Goal: Ask a question

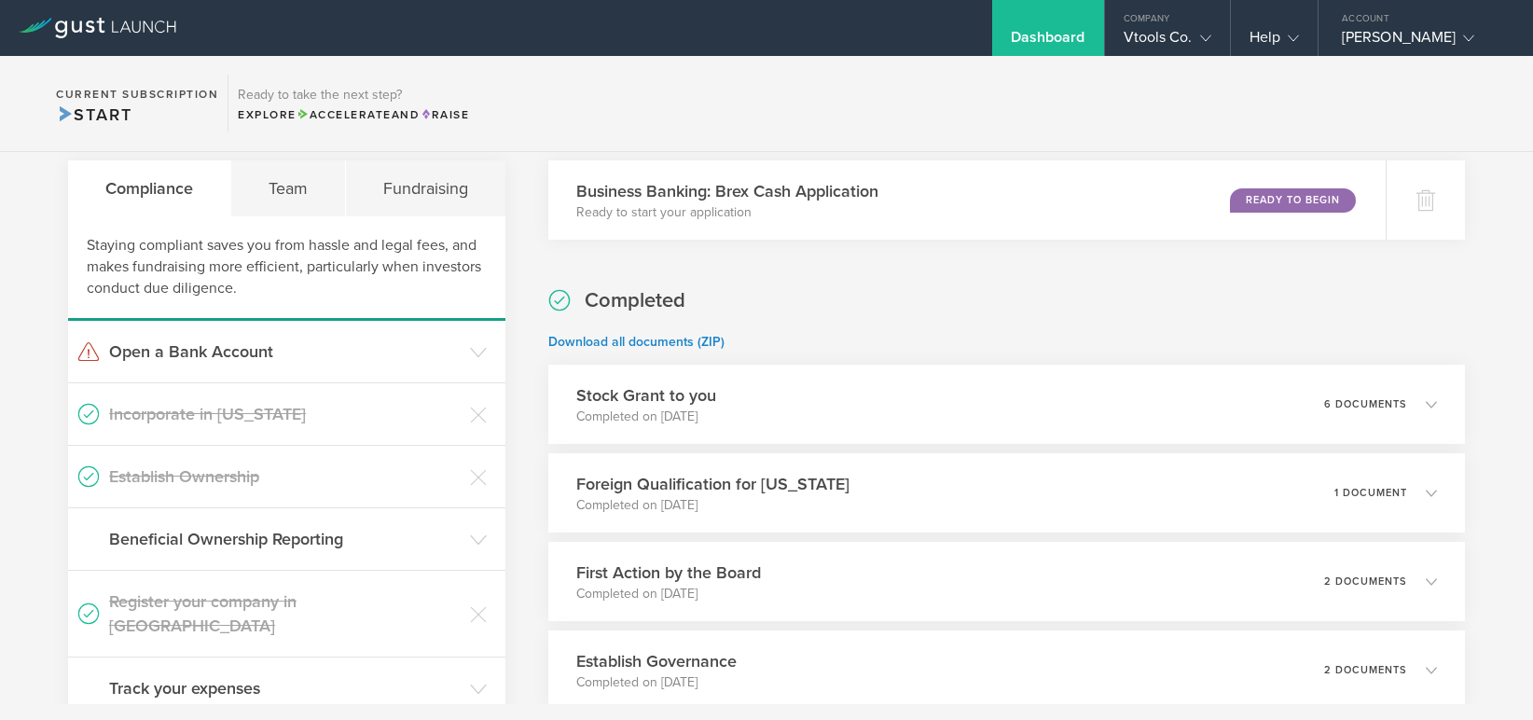
scroll to position [58, 0]
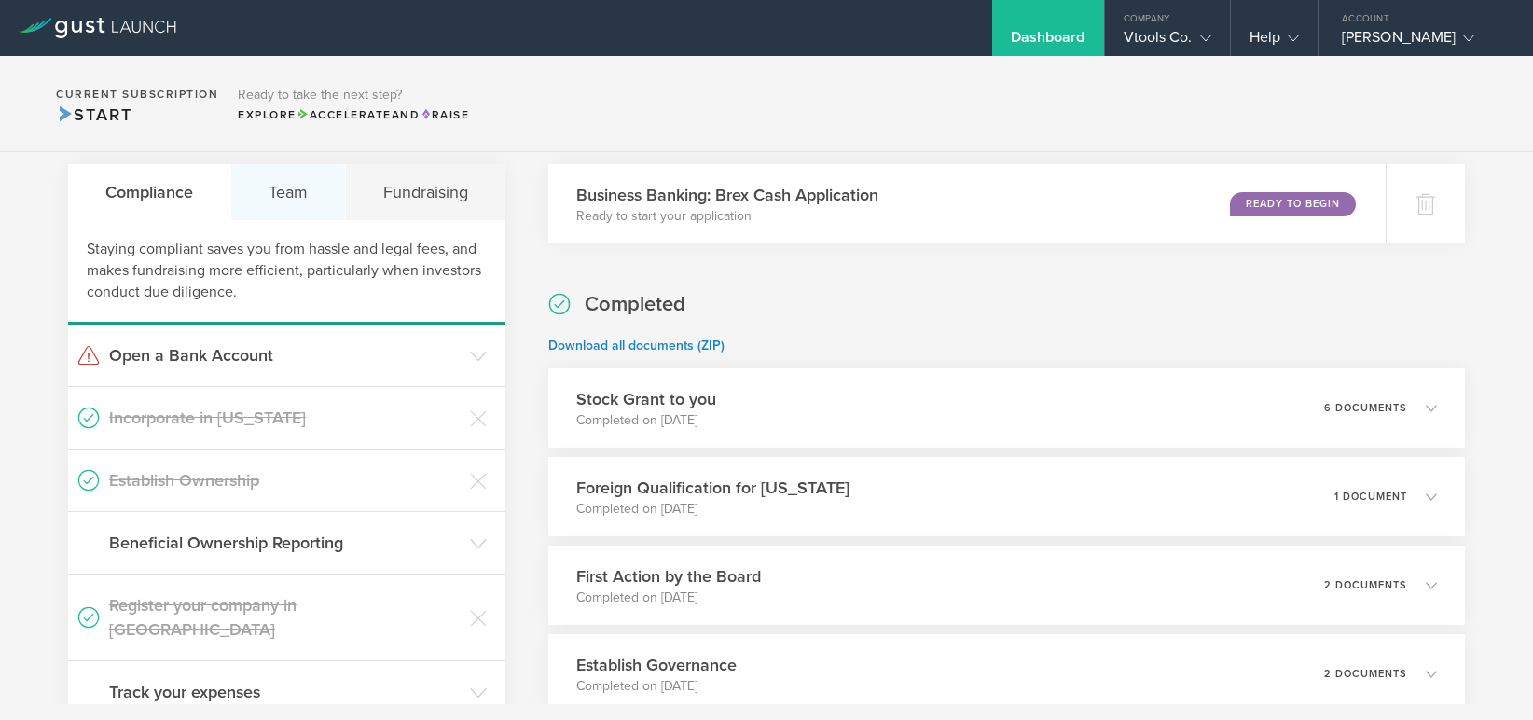
click at [289, 190] on div "Team" at bounding box center [288, 192] width 115 height 56
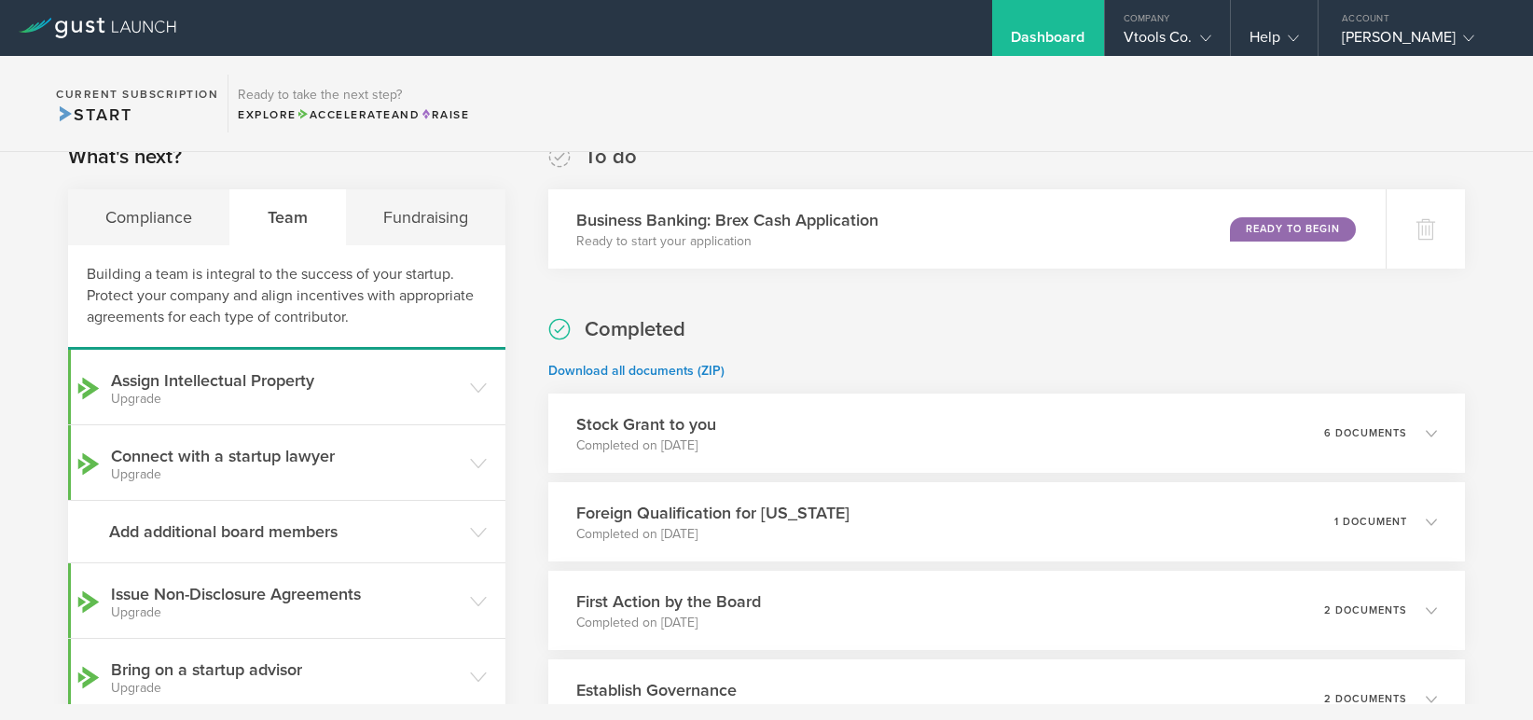
scroll to position [2, 0]
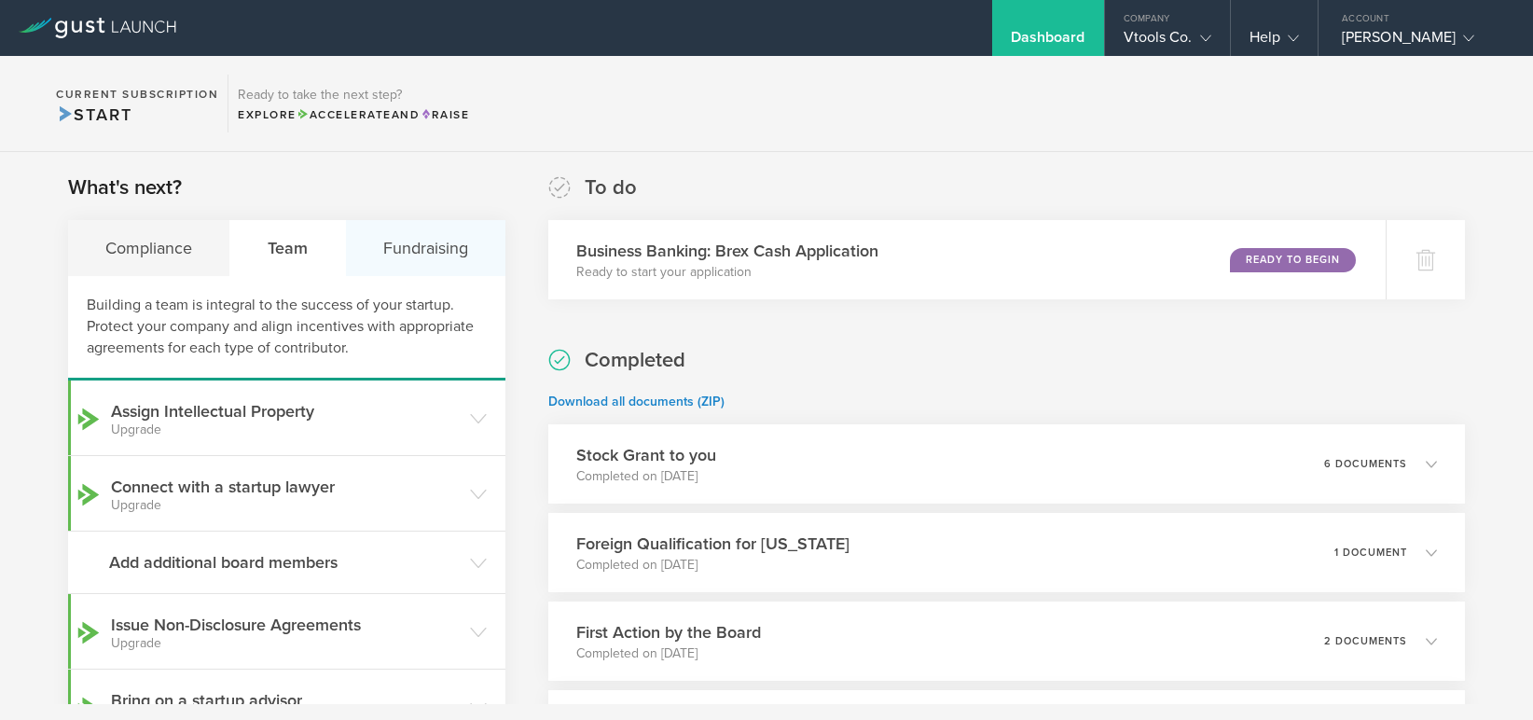
click at [423, 247] on div "Fundraising" at bounding box center [425, 248] width 159 height 56
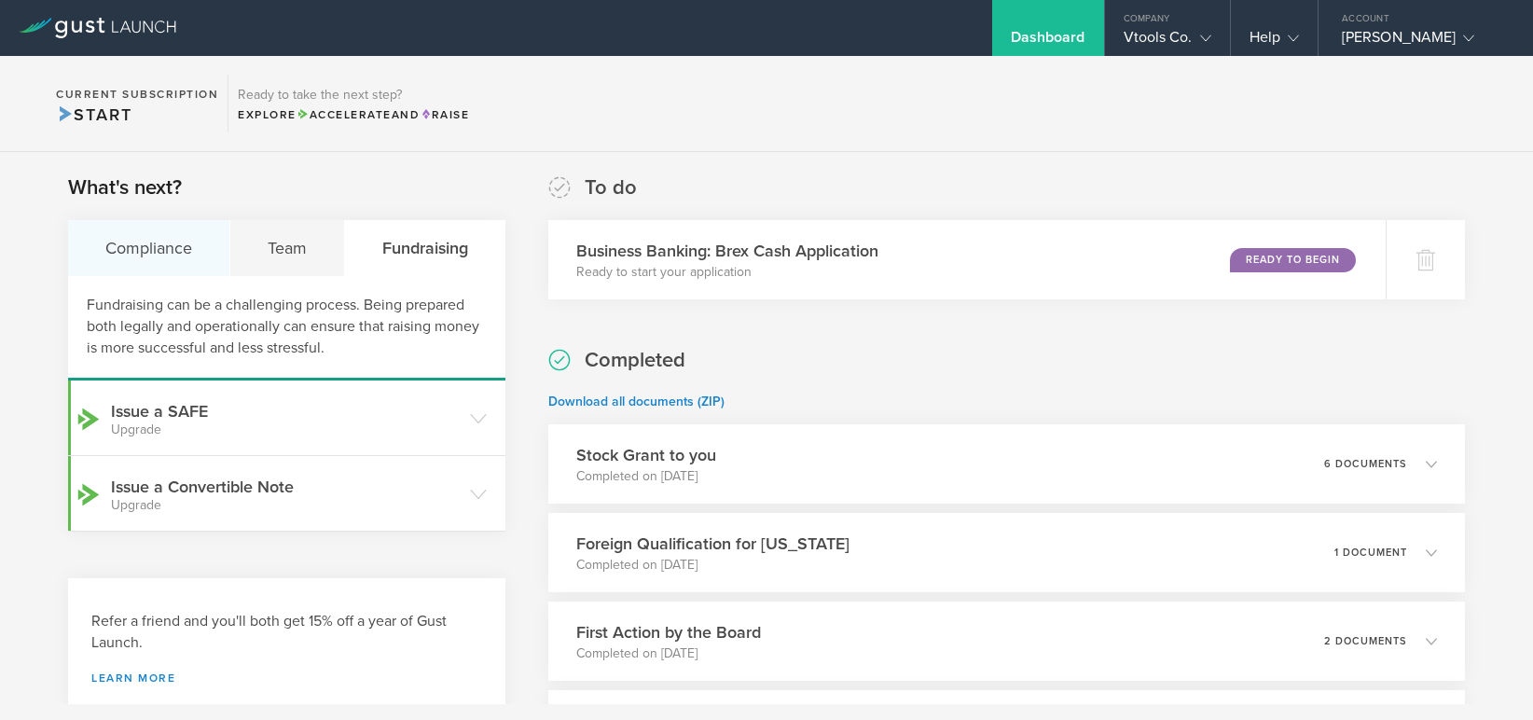
click at [131, 242] on div "Compliance" at bounding box center [149, 248] width 162 height 56
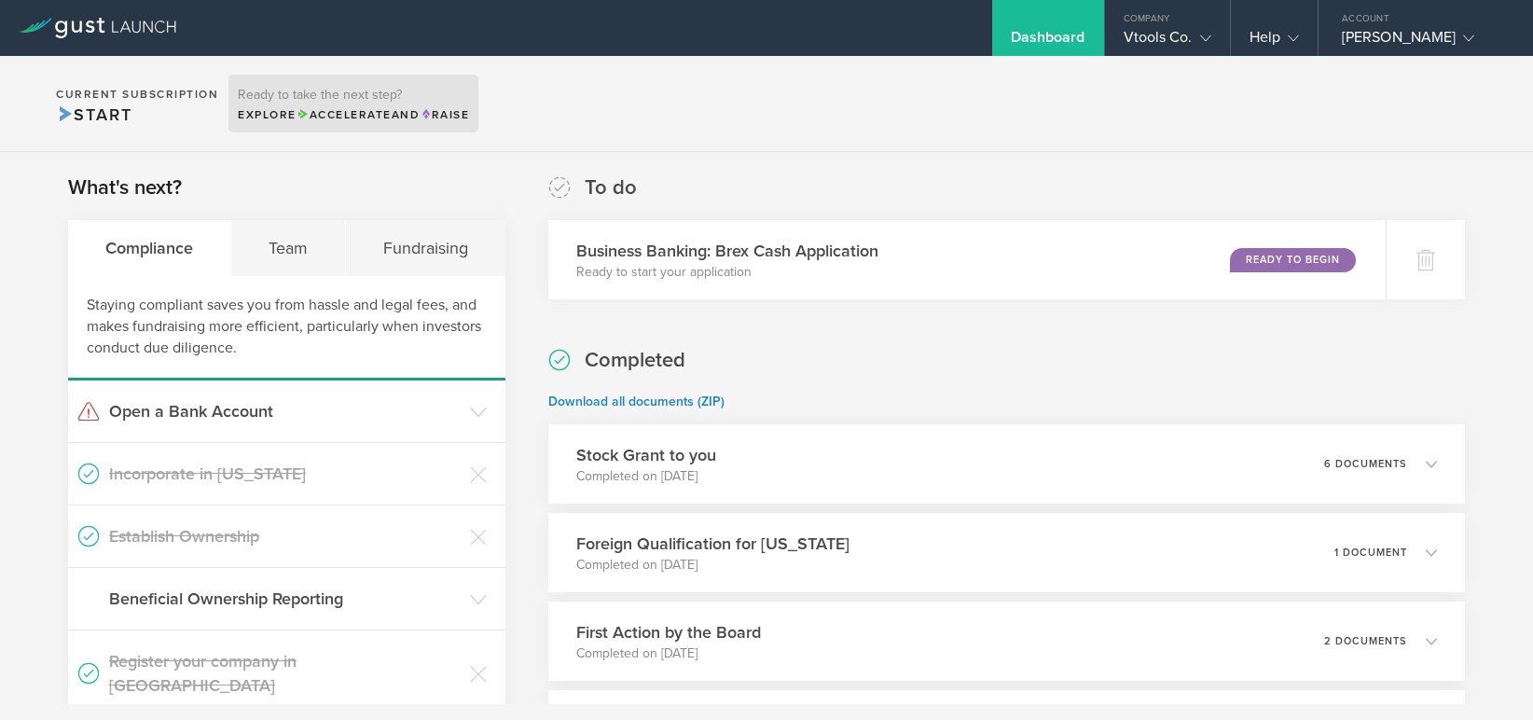
click at [335, 112] on span "Accelerate" at bounding box center [344, 114] width 95 height 13
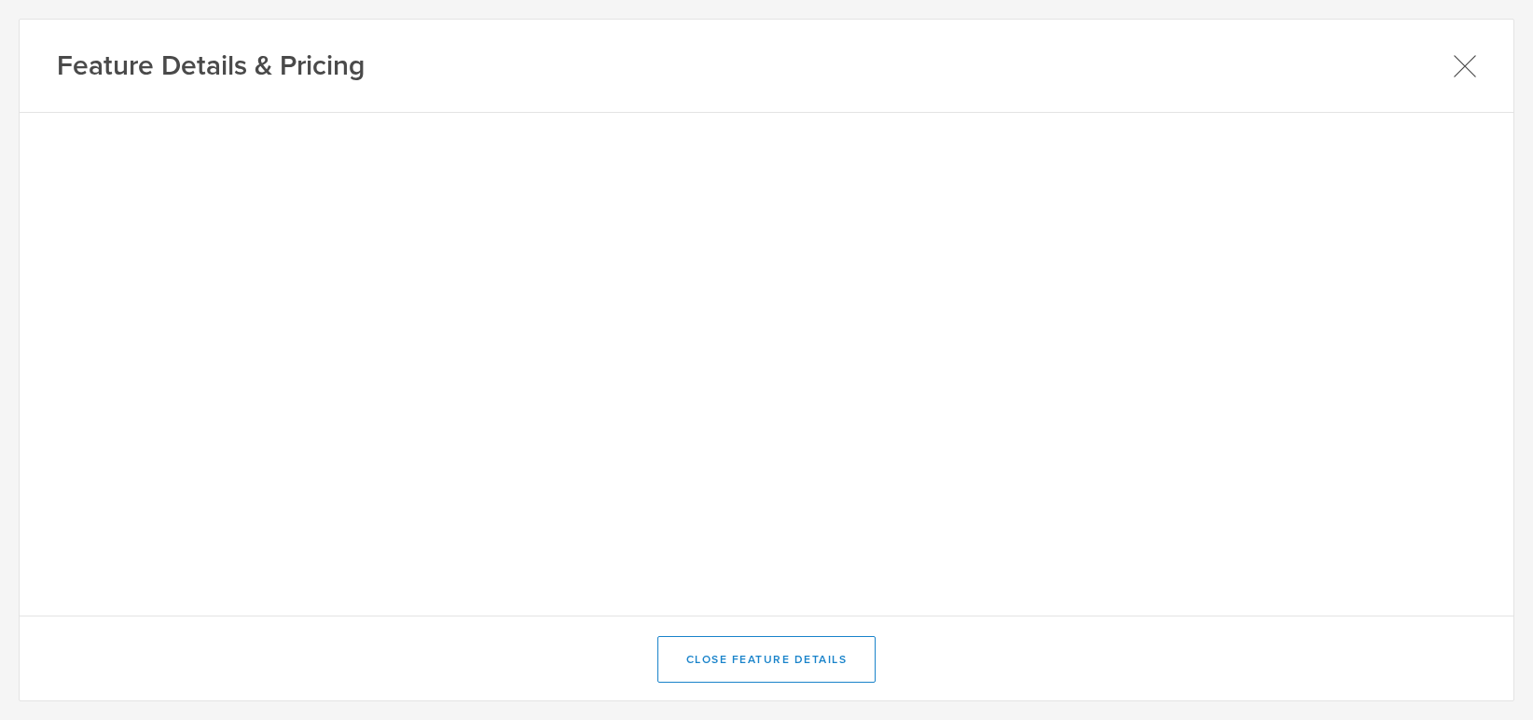
click at [1467, 64] on icon at bounding box center [1465, 65] width 21 height 21
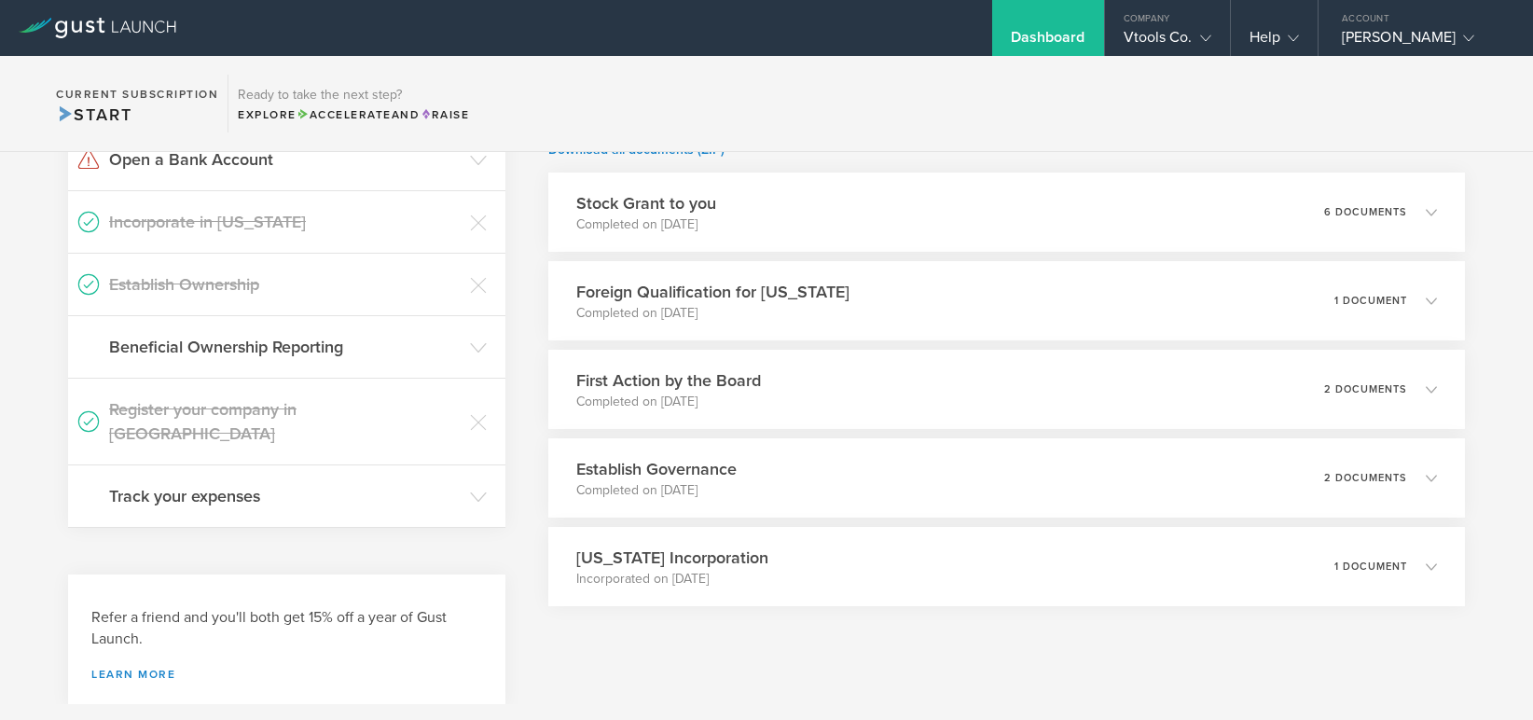
scroll to position [256, 0]
click at [1353, 473] on p "2 documents" at bounding box center [1373, 476] width 85 height 10
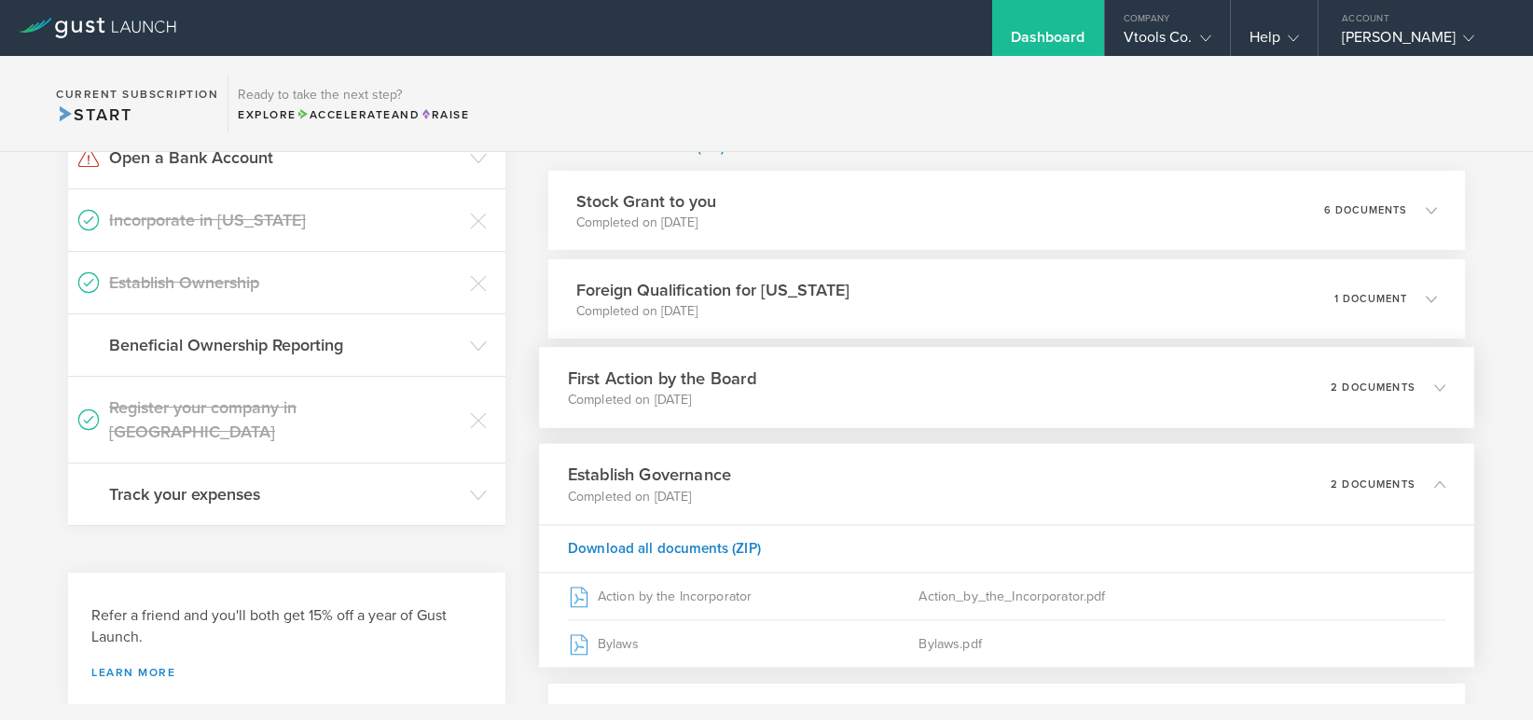
click at [1358, 379] on div "2 documents" at bounding box center [1388, 388] width 115 height 32
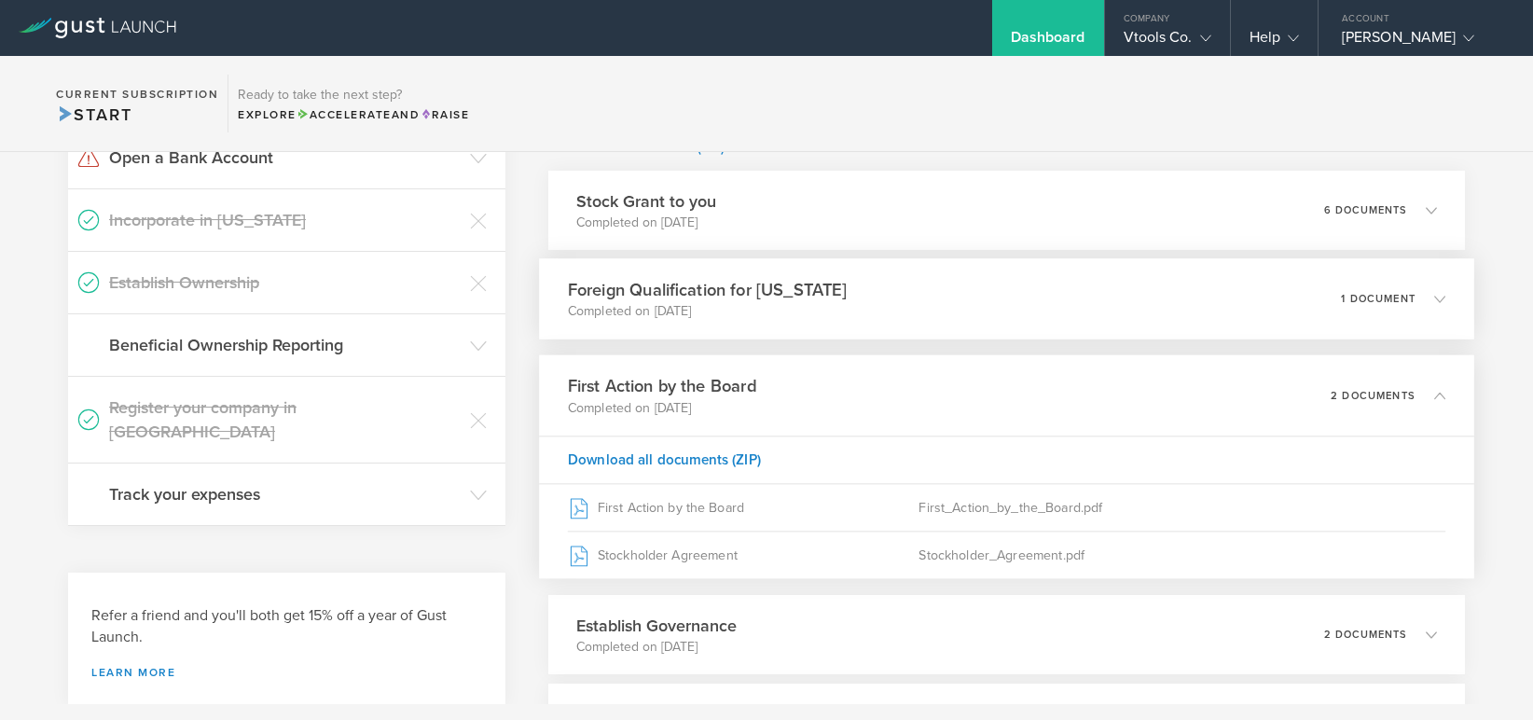
click at [1341, 290] on div "1 document" at bounding box center [1393, 299] width 104 height 32
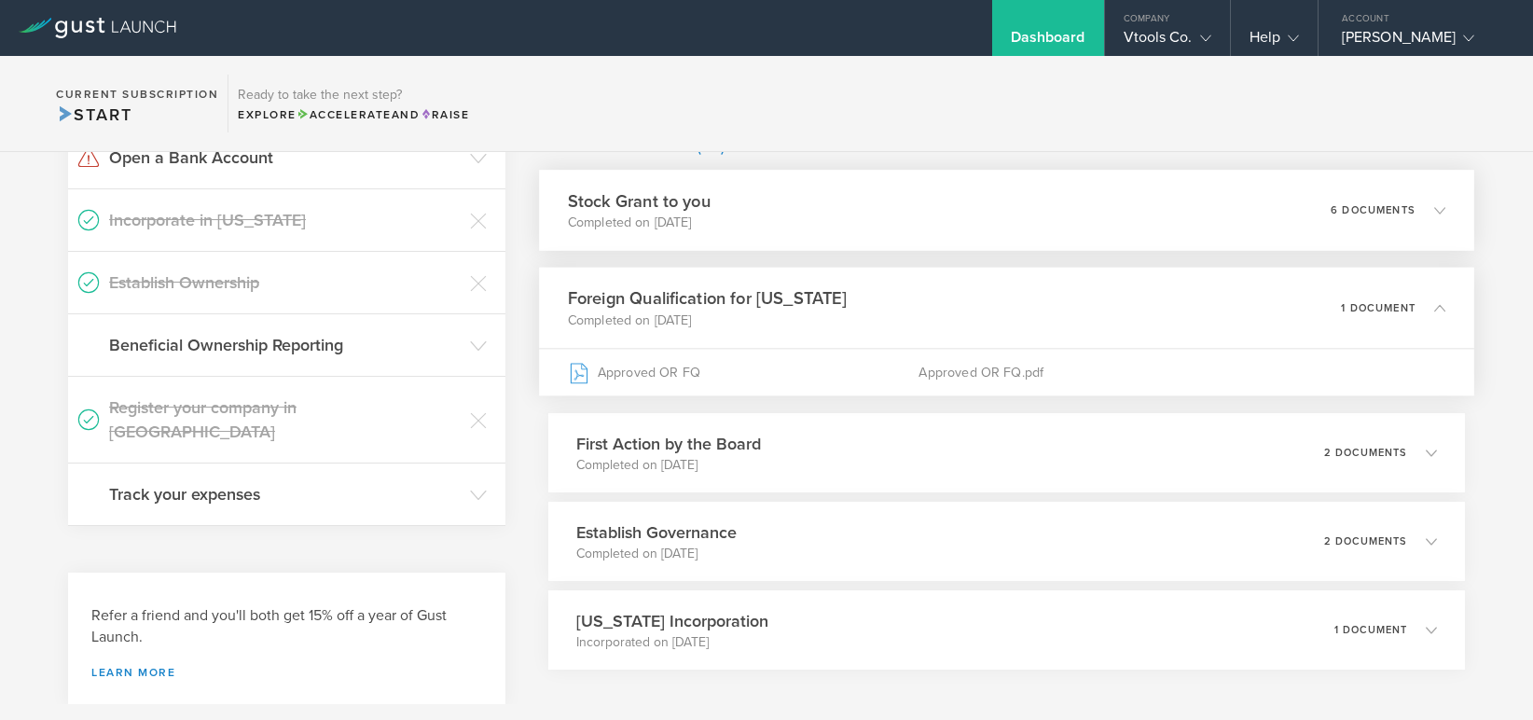
click at [1337, 202] on div "6 documents" at bounding box center [1388, 211] width 115 height 32
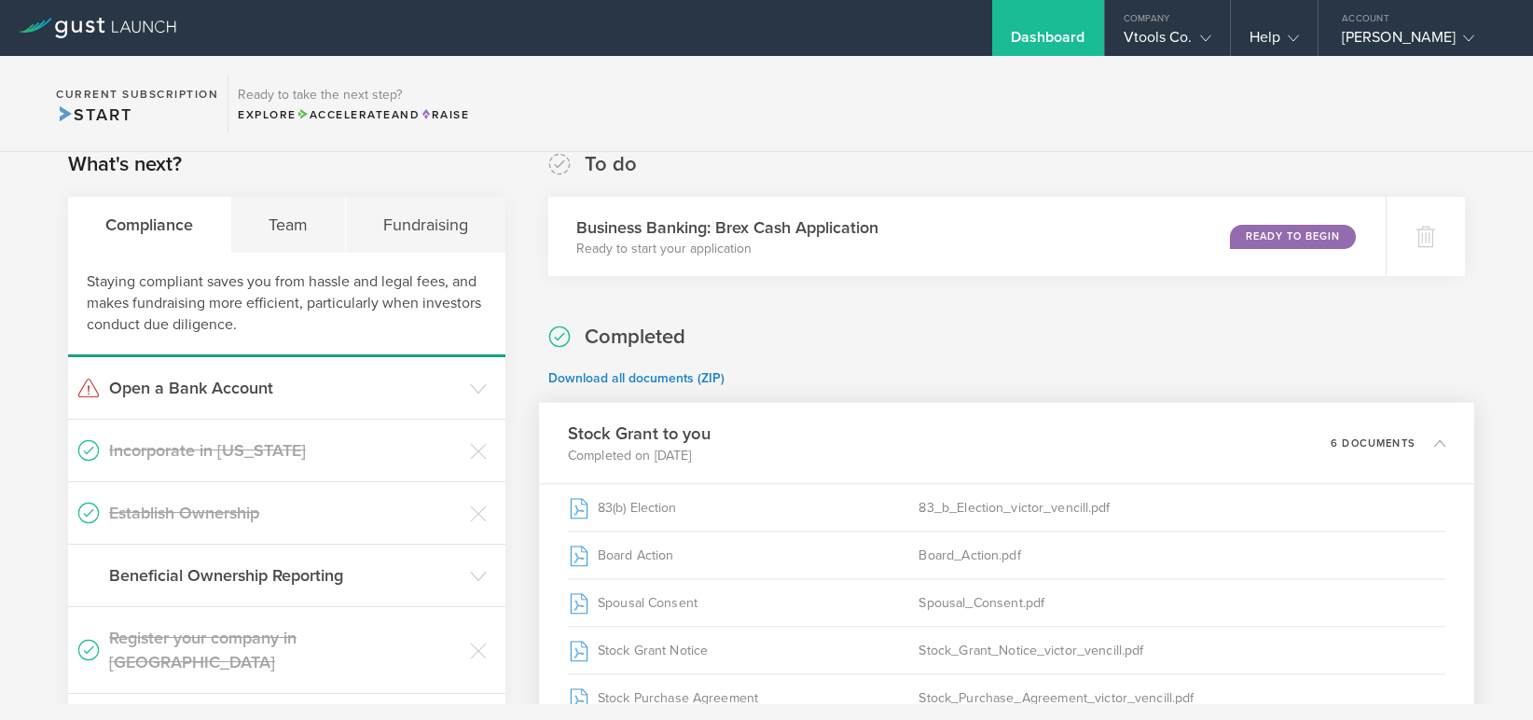
scroll to position [0, 0]
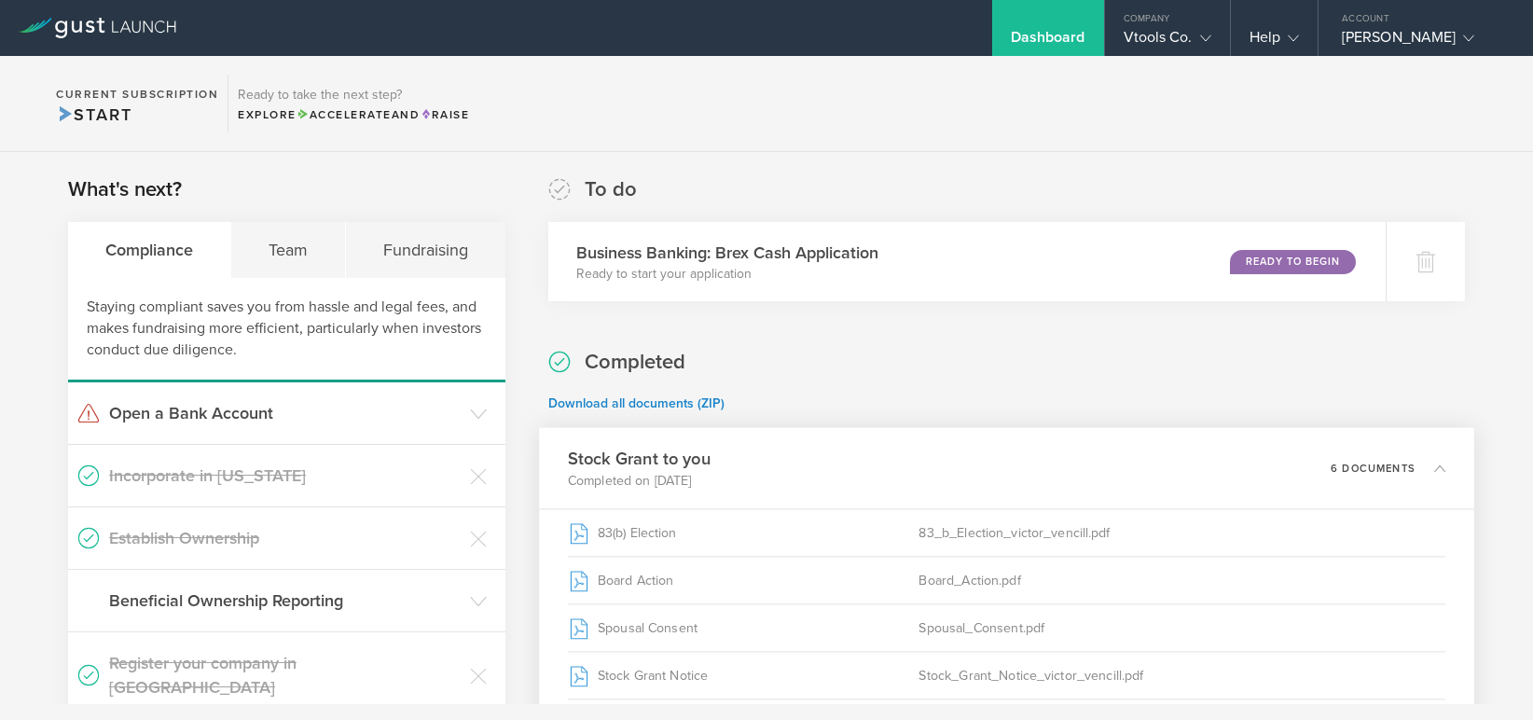
click at [99, 115] on span "Start" at bounding box center [94, 114] width 76 height 21
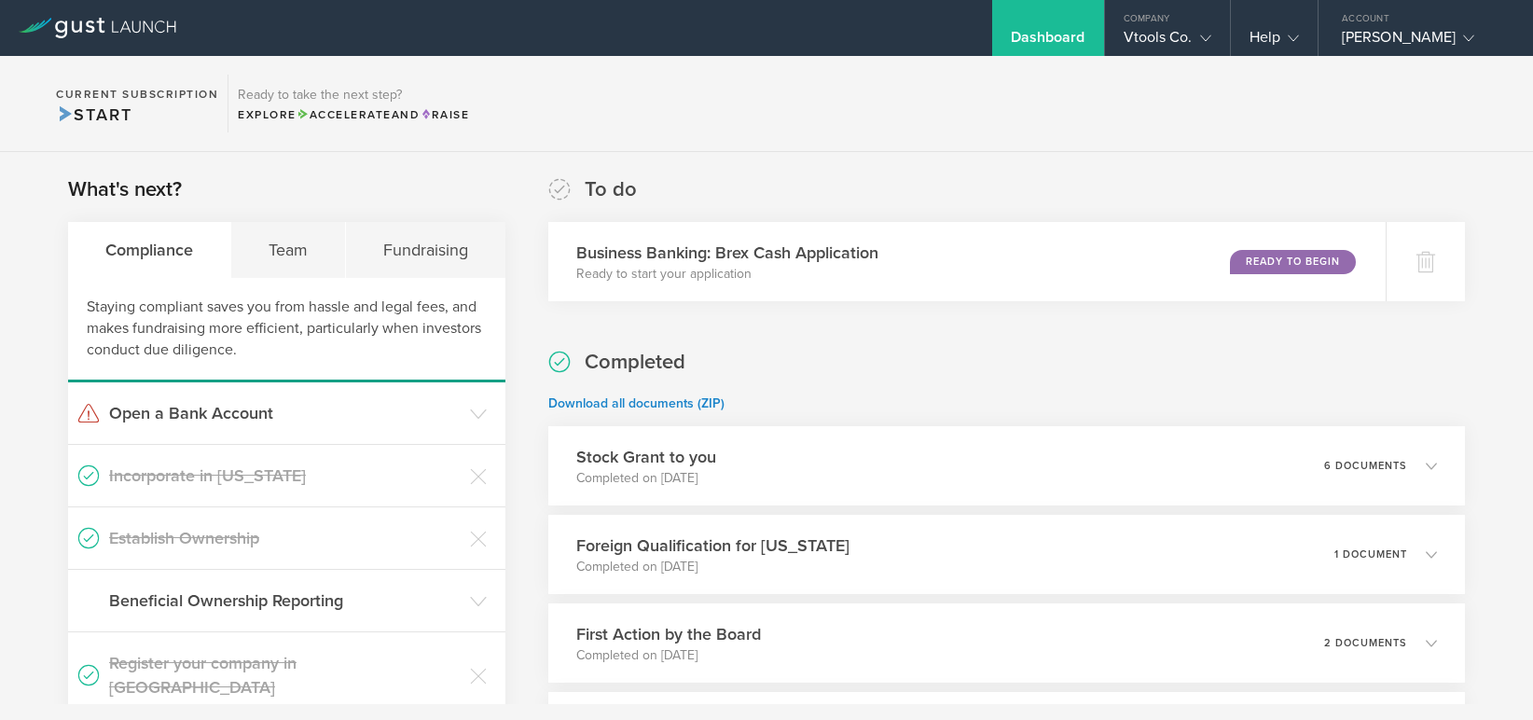
click at [1044, 28] on div "Dashboard" at bounding box center [1048, 42] width 75 height 28
click at [1165, 31] on div "Vtools Co." at bounding box center [1168, 42] width 88 height 28
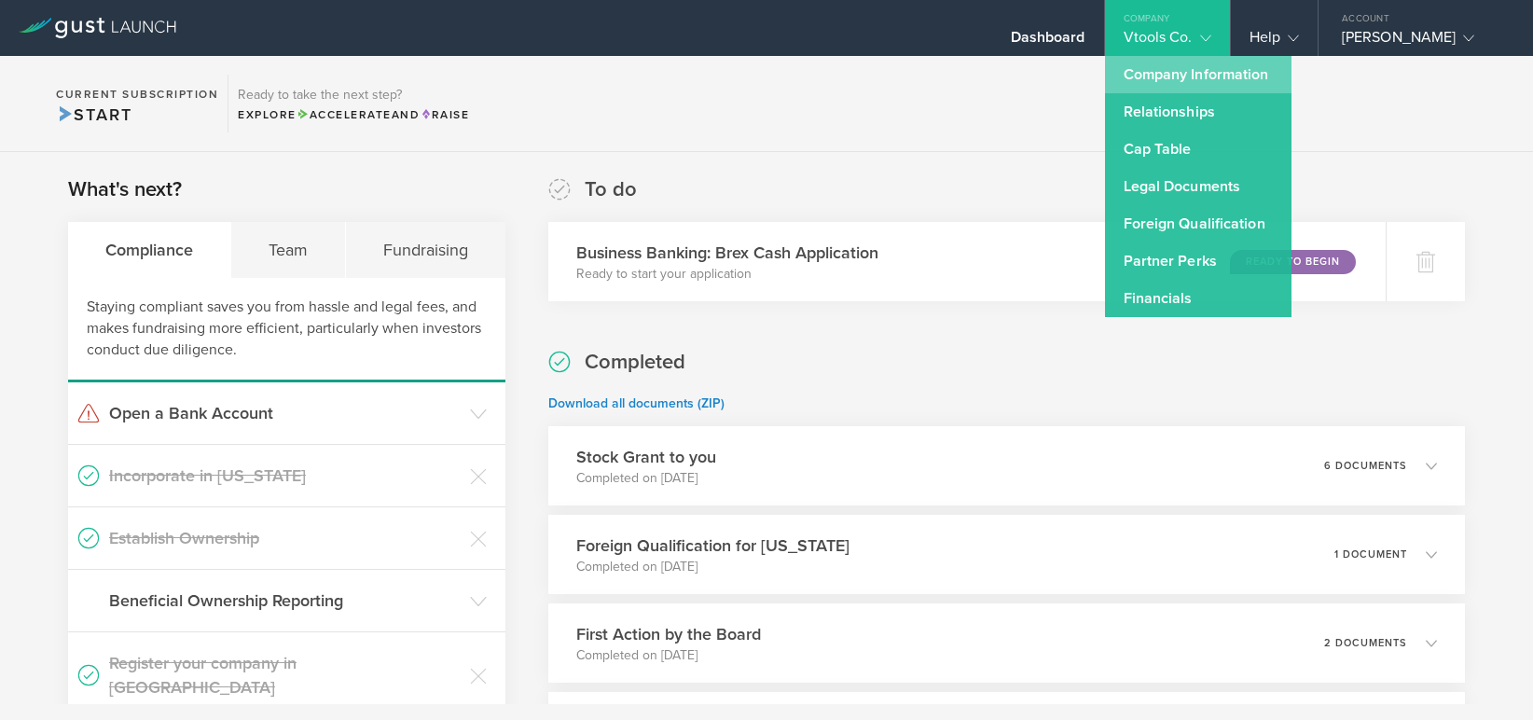
click at [1164, 71] on link "Company Information" at bounding box center [1198, 74] width 187 height 37
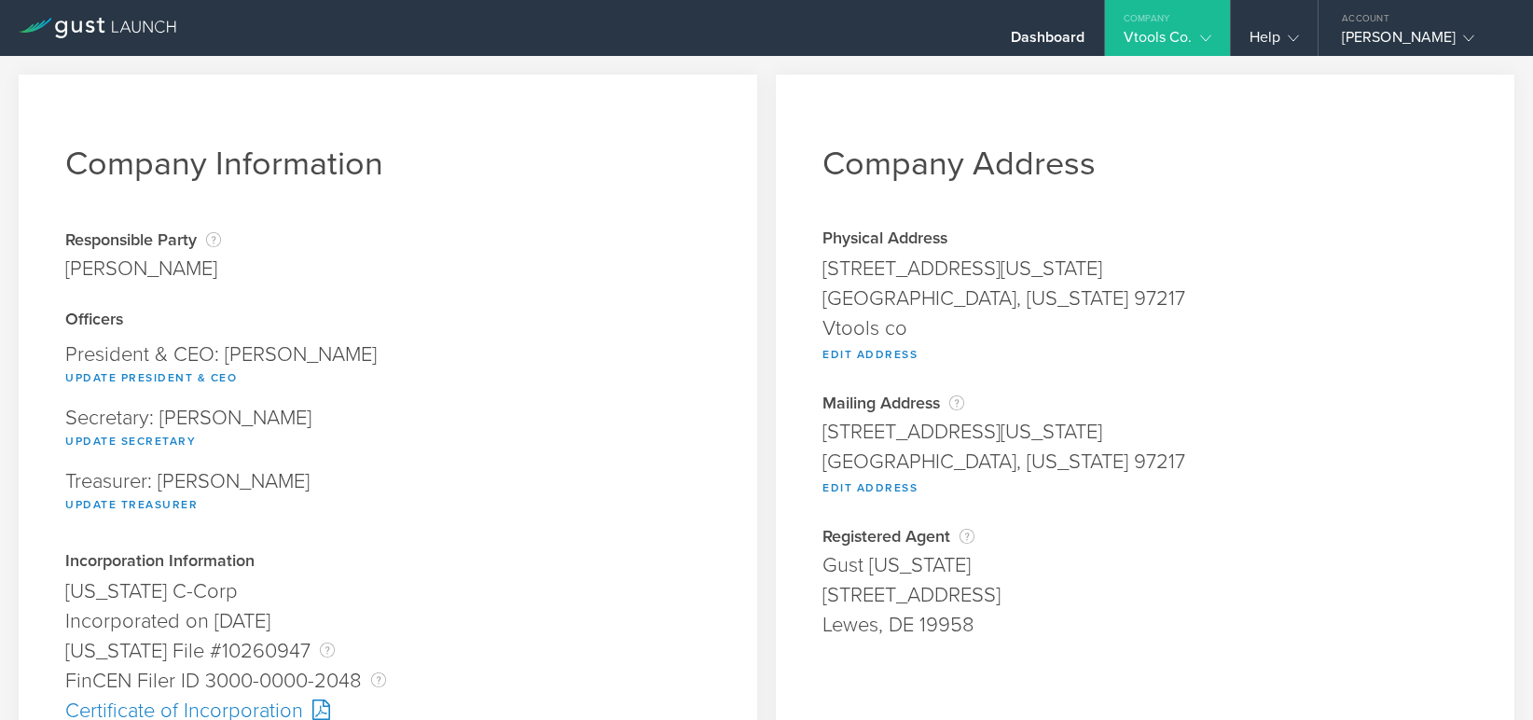
click at [1203, 33] on icon at bounding box center [1205, 38] width 11 height 11
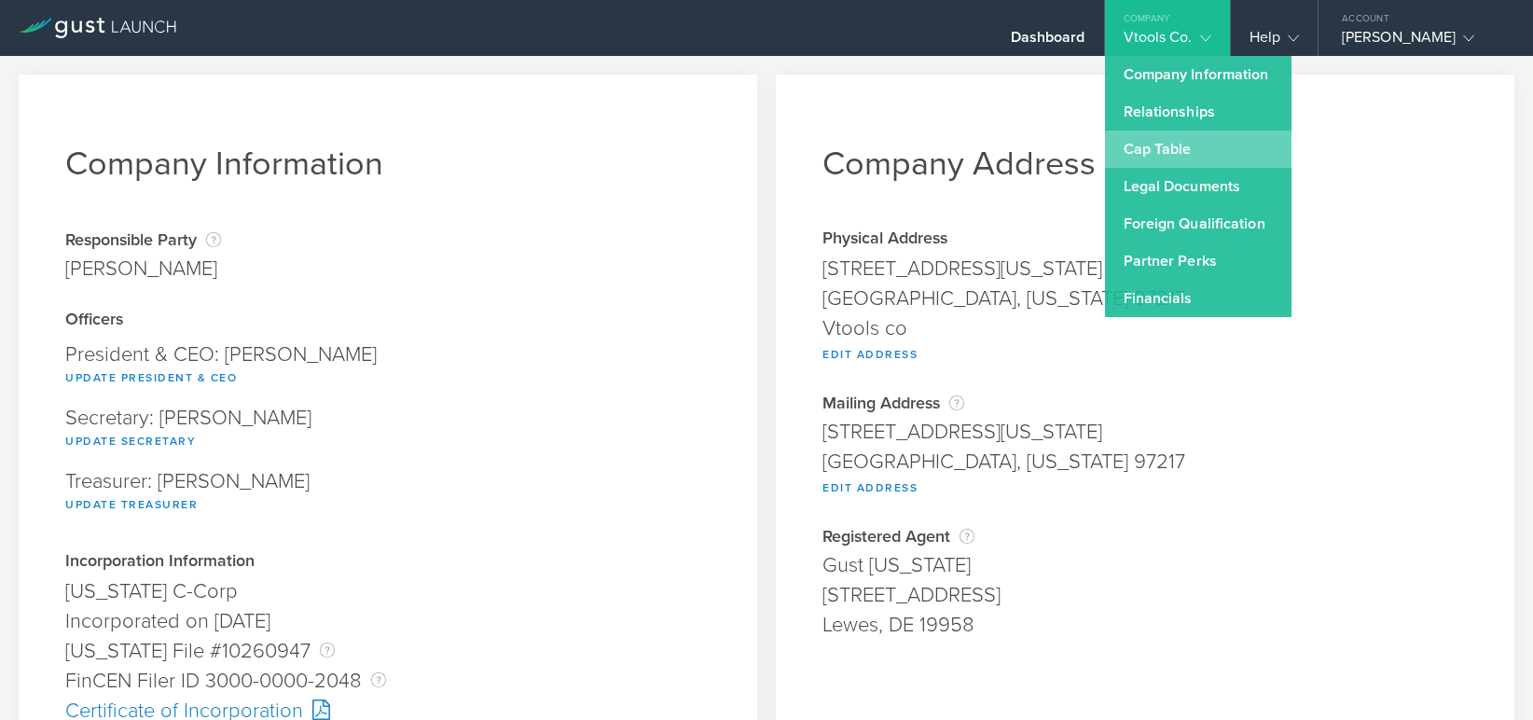
click at [1168, 145] on link "Cap Table" at bounding box center [1198, 149] width 187 height 37
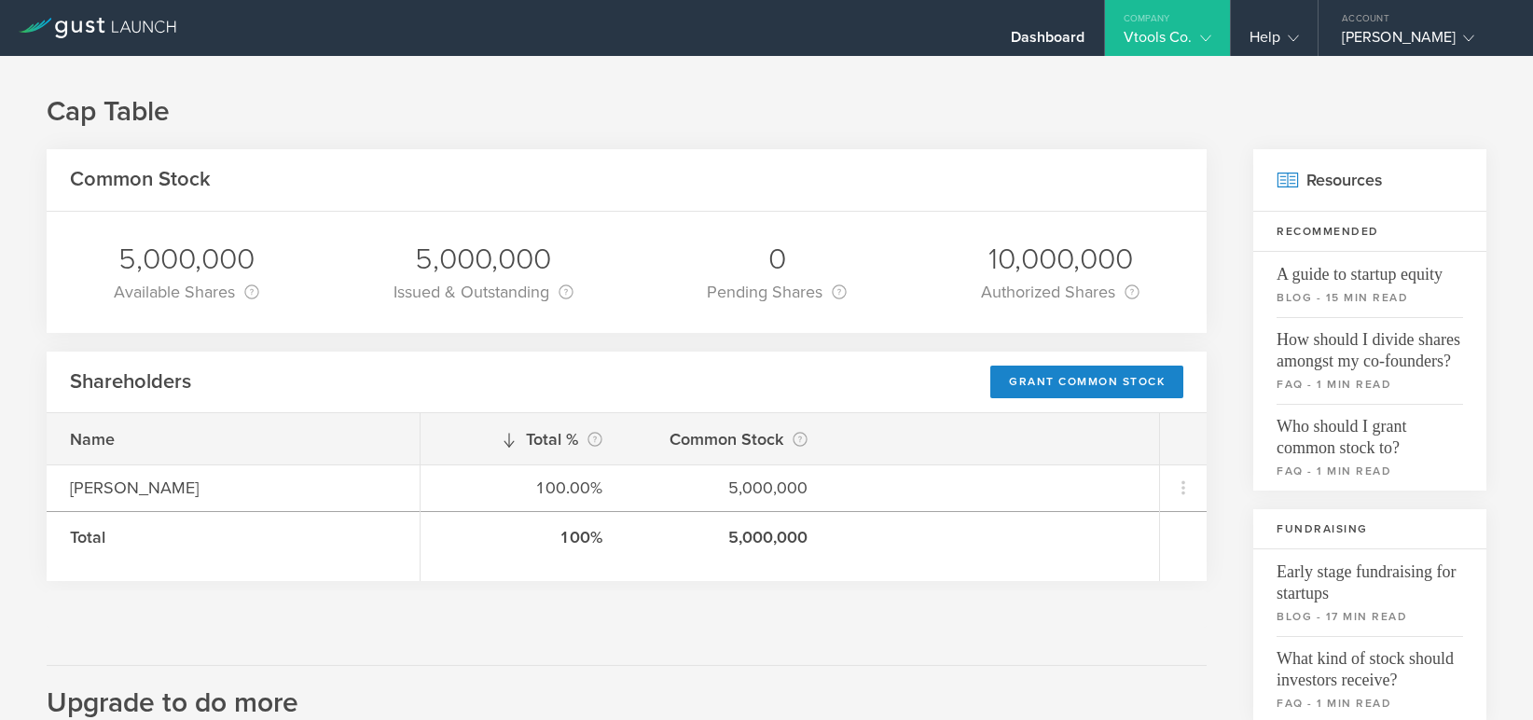
click at [1203, 31] on gust-icon at bounding box center [1202, 37] width 19 height 19
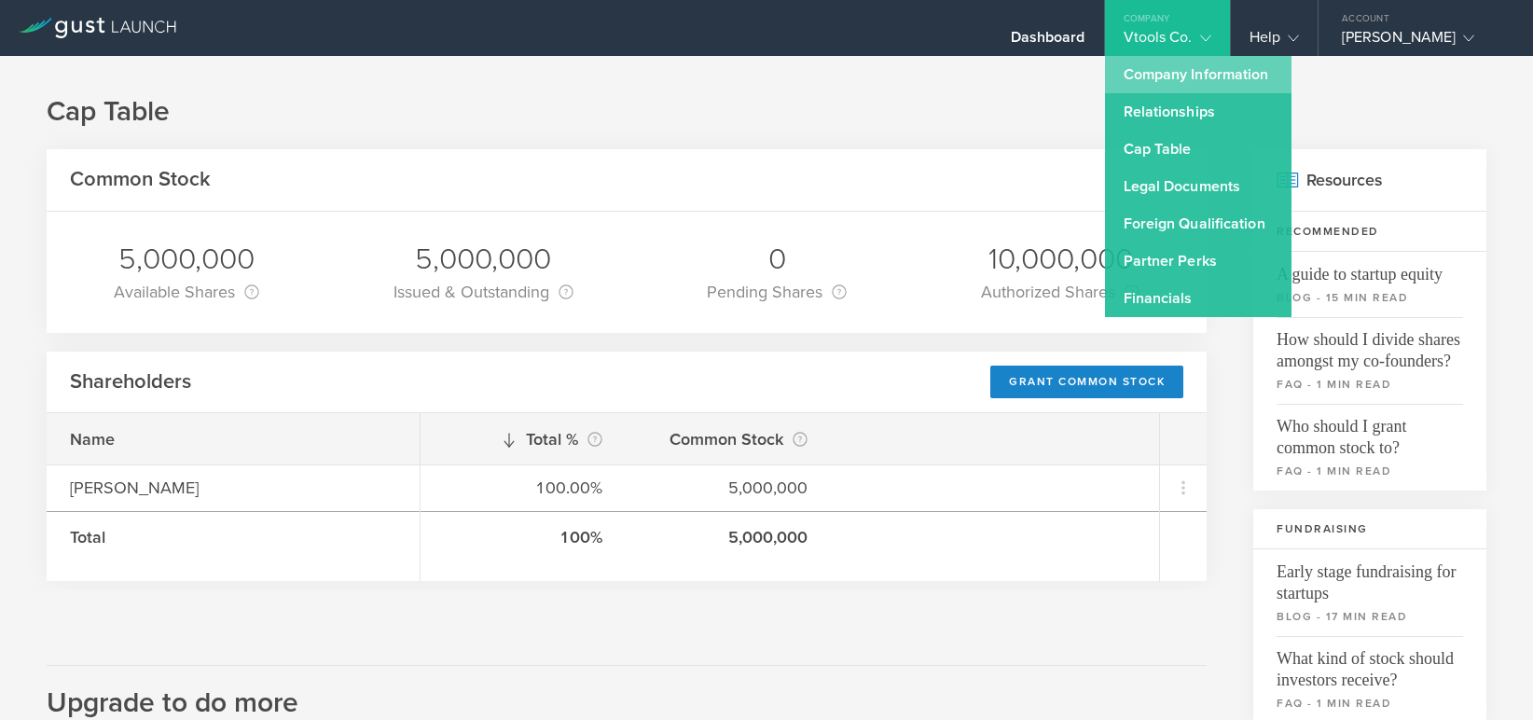
click at [1192, 71] on link "Company Information" at bounding box center [1198, 74] width 187 height 37
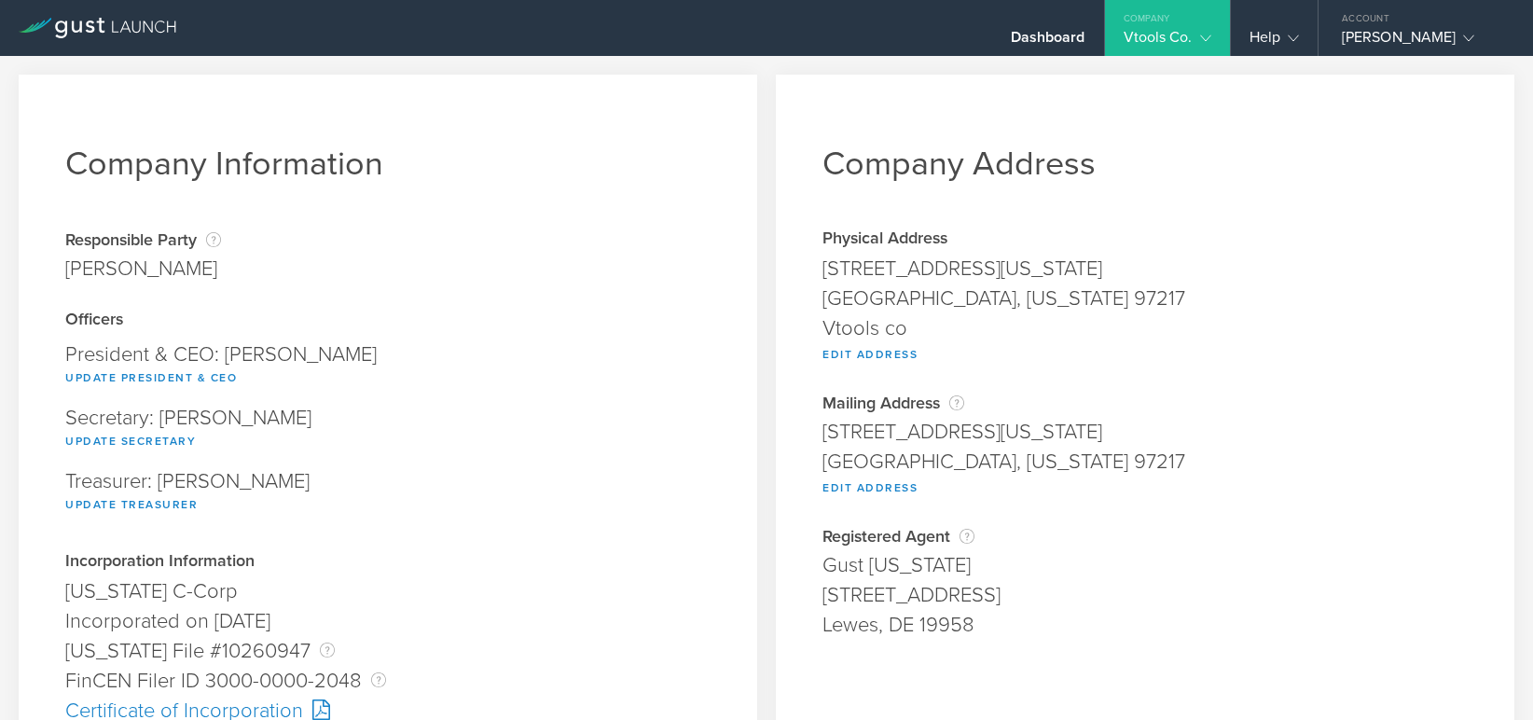
click at [1208, 38] on polyline at bounding box center [1205, 38] width 10 height 6
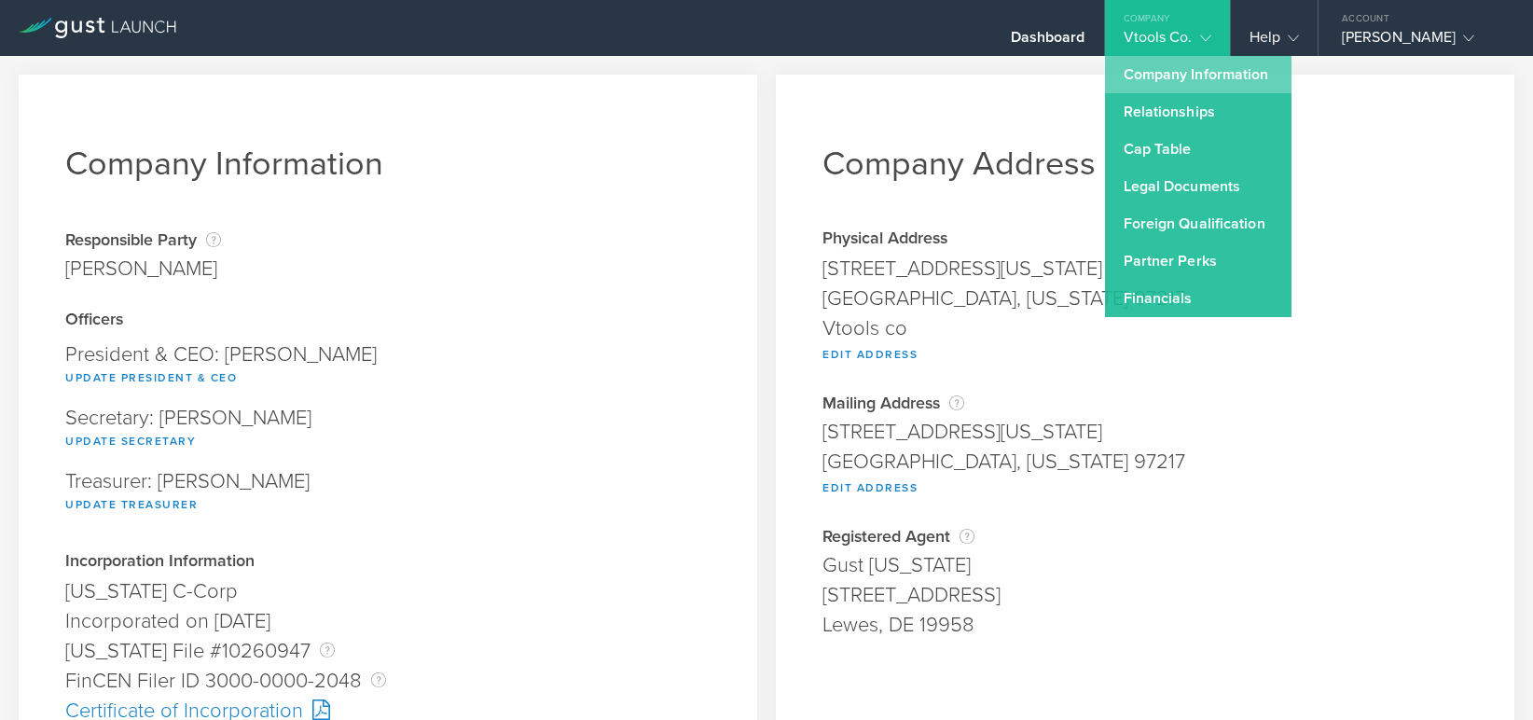
click at [1179, 74] on link "Company Information" at bounding box center [1198, 74] width 187 height 37
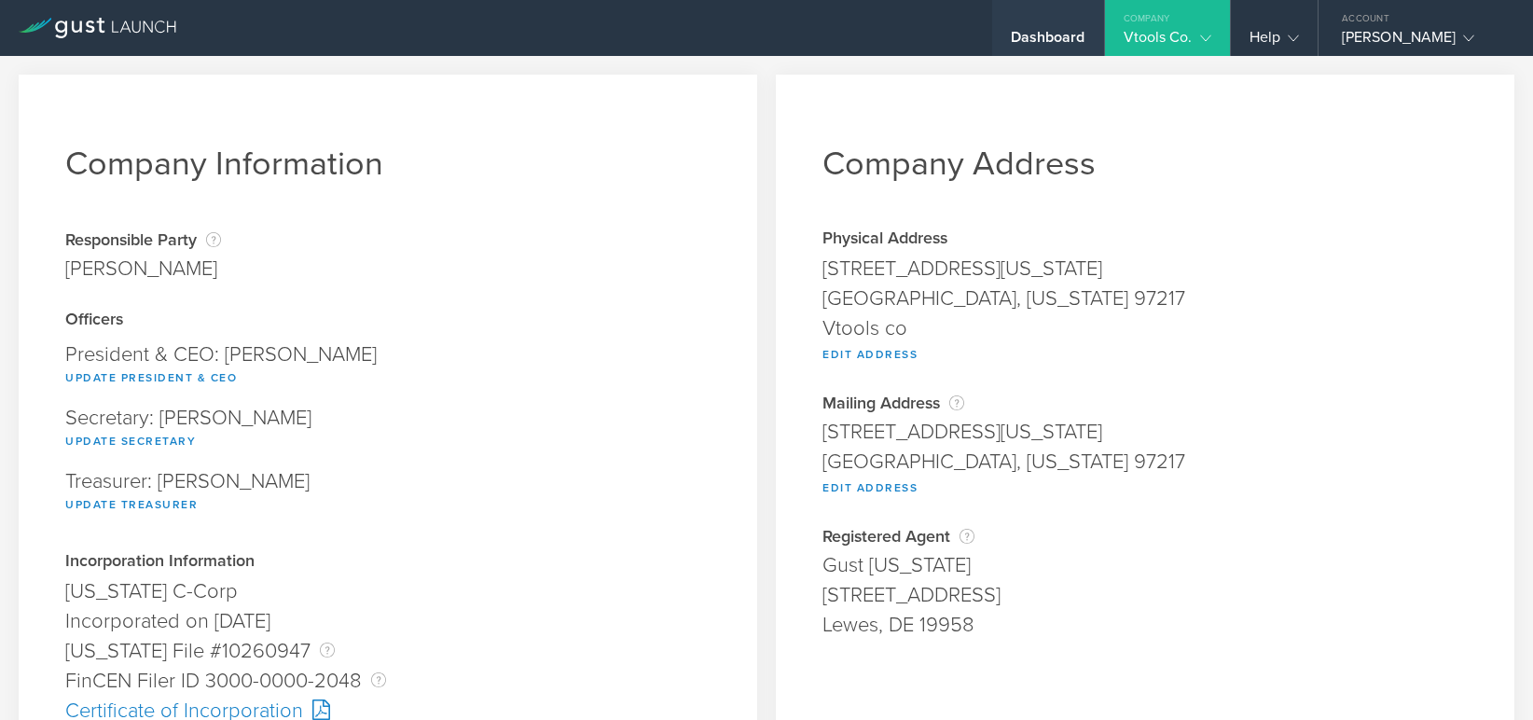
click at [1047, 40] on div "Dashboard" at bounding box center [1048, 42] width 75 height 28
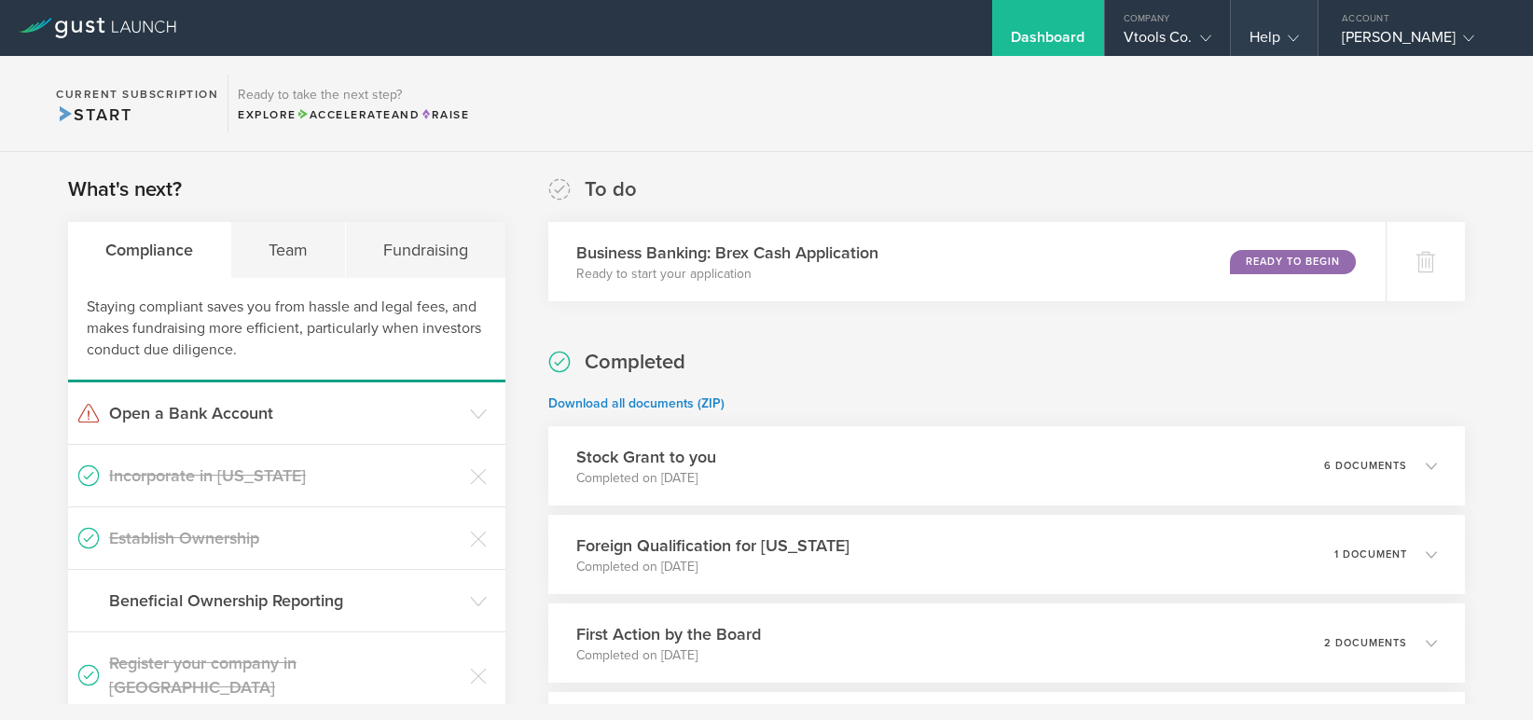
click at [1278, 35] on div "Help" at bounding box center [1274, 42] width 49 height 28
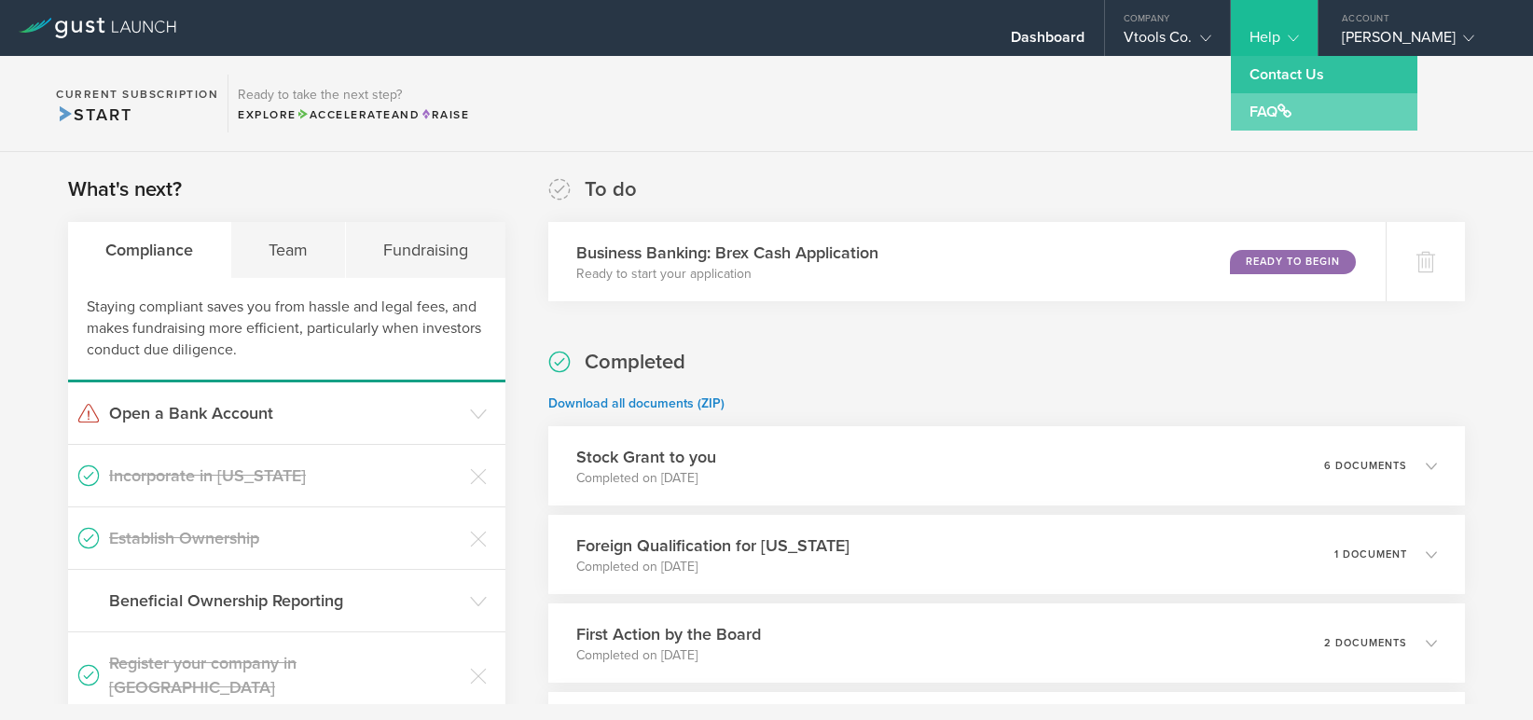
click at [1266, 108] on link "FAQ" at bounding box center [1324, 111] width 187 height 37
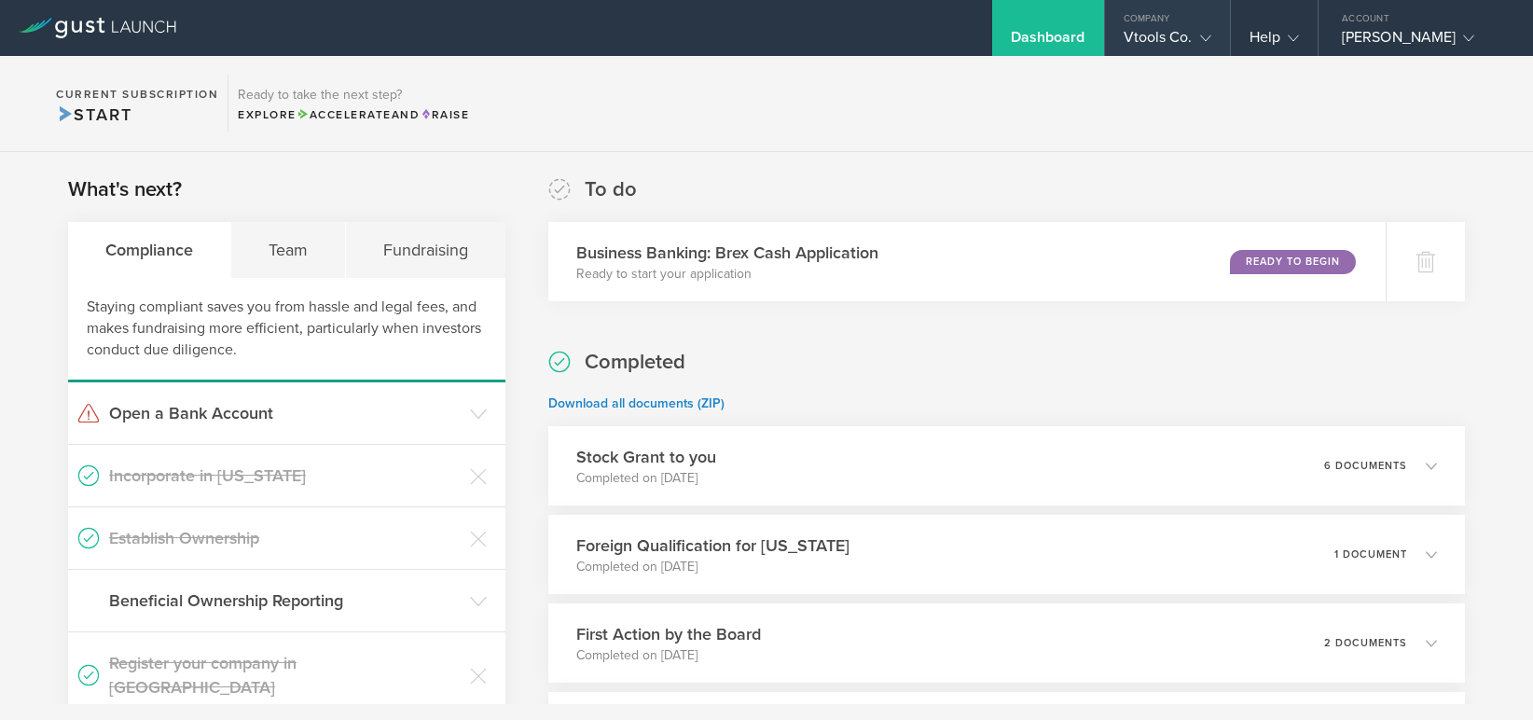
click at [1209, 35] on icon at bounding box center [1205, 38] width 11 height 11
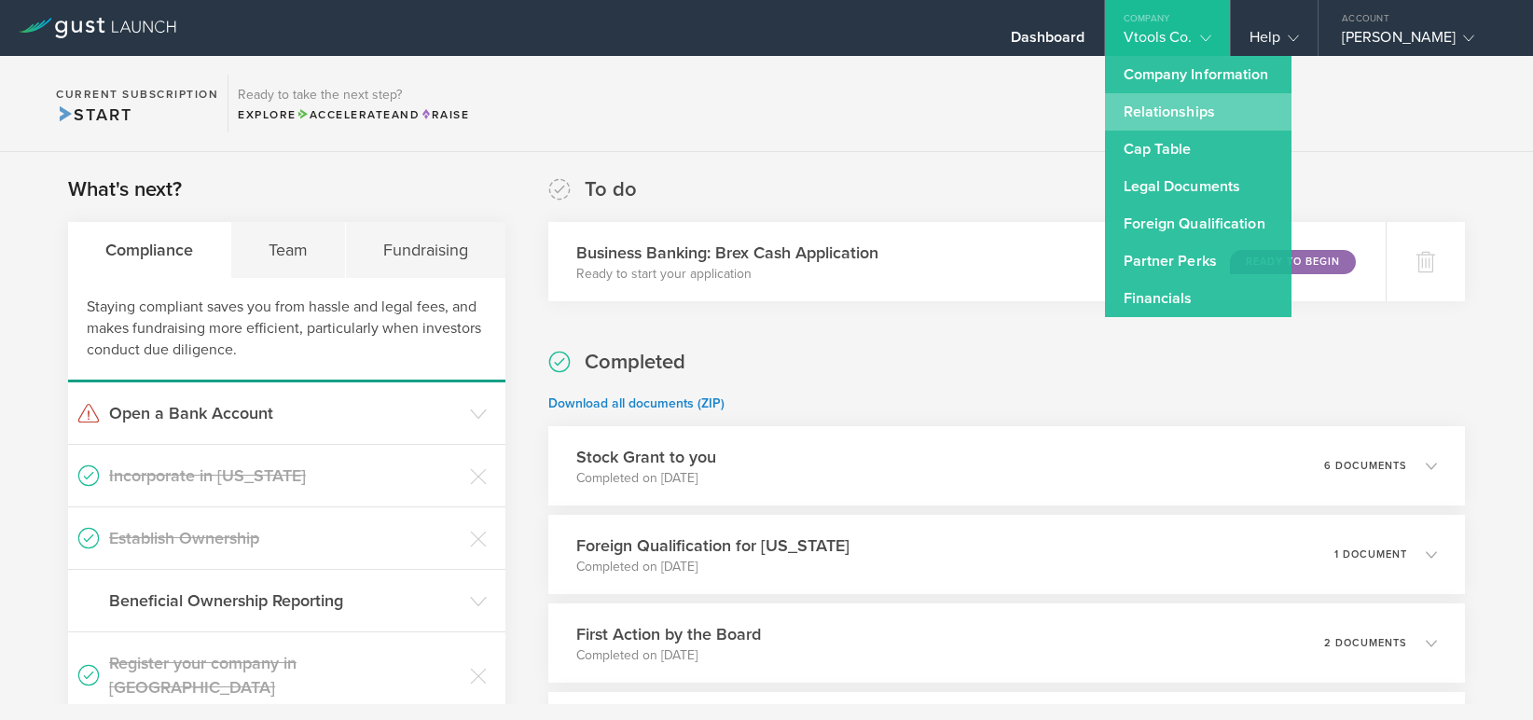
click at [1156, 107] on link "Relationships" at bounding box center [1198, 111] width 187 height 37
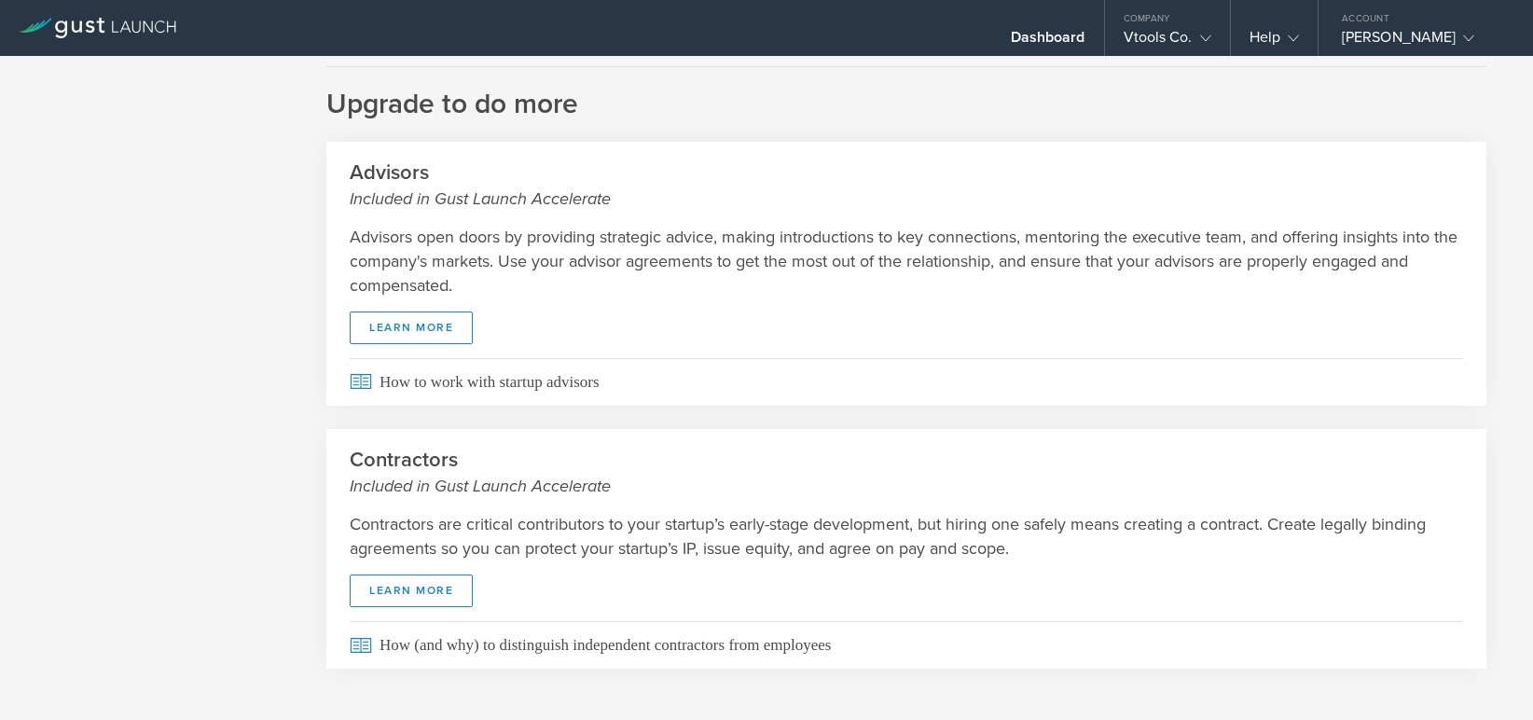
scroll to position [386, 0]
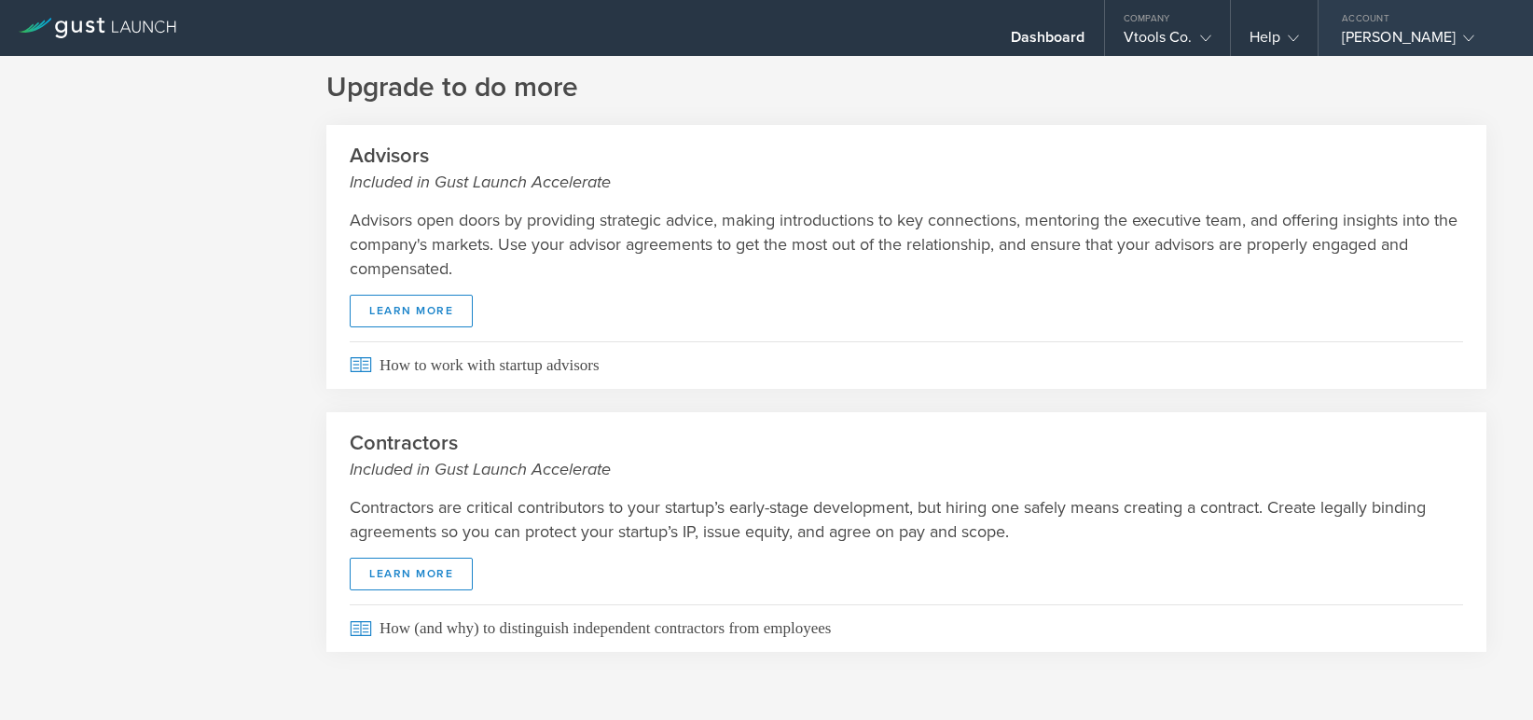
click at [1463, 35] on icon at bounding box center [1468, 38] width 11 height 11
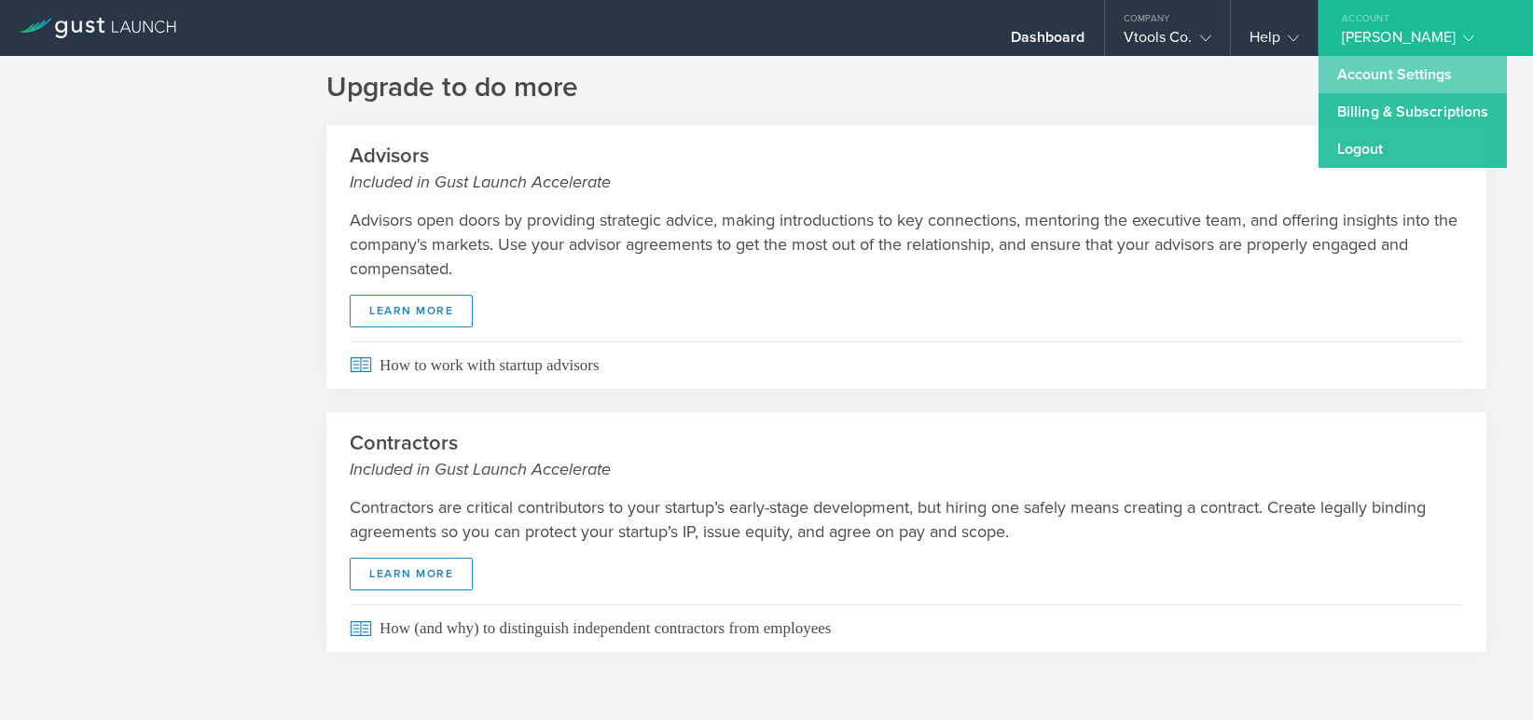
click at [1417, 72] on link "Account Settings" at bounding box center [1413, 74] width 188 height 37
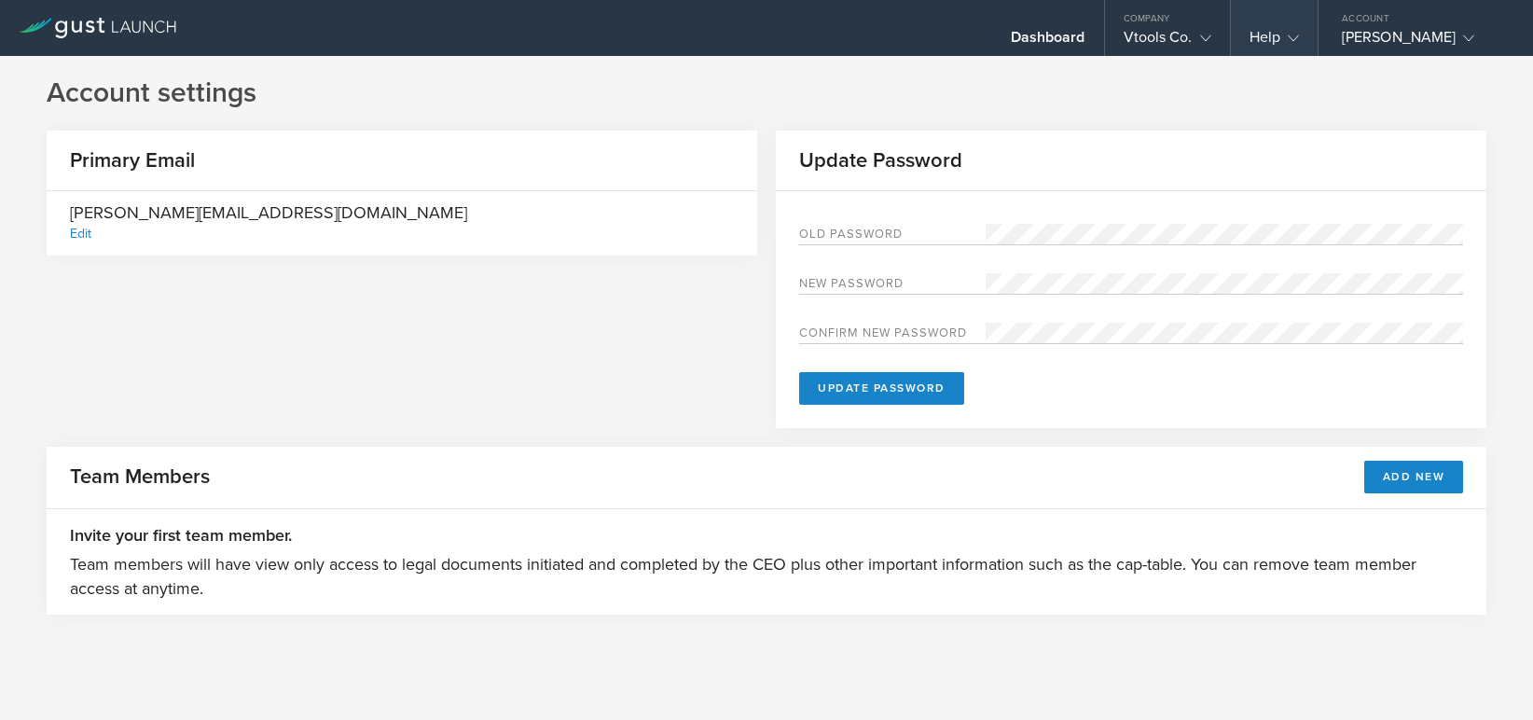
click at [1294, 36] on icon at bounding box center [1293, 38] width 11 height 11
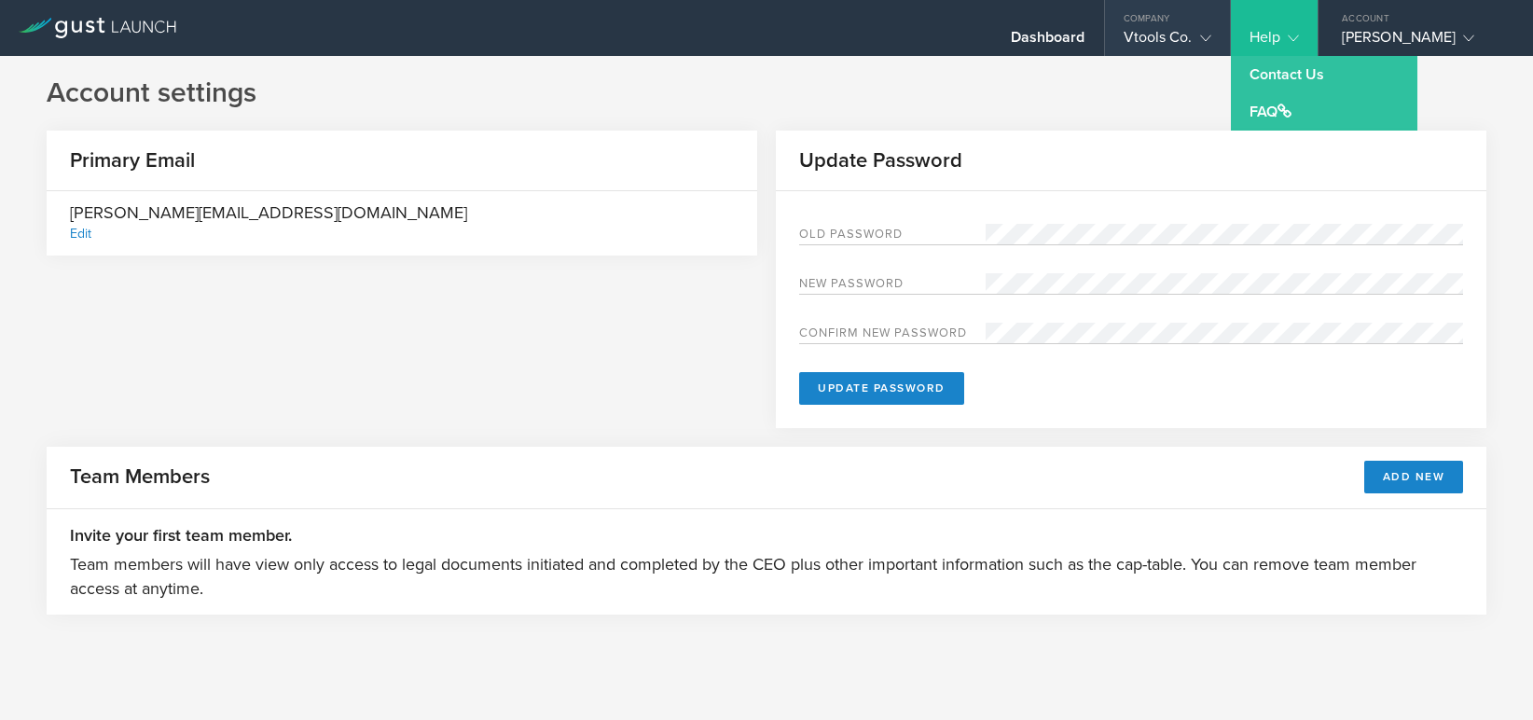
click at [1209, 35] on icon at bounding box center [1205, 38] width 11 height 11
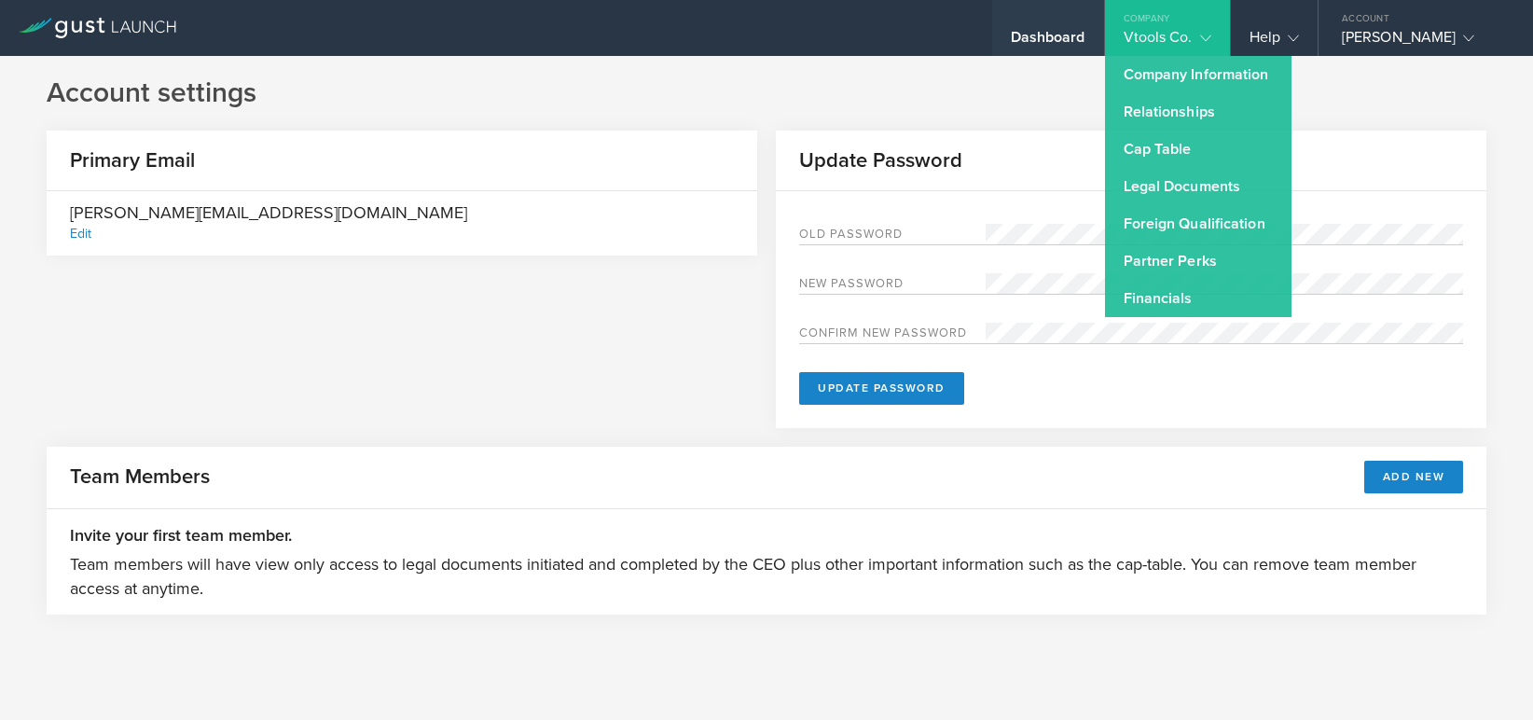
click at [1059, 33] on div "Dashboard" at bounding box center [1048, 42] width 75 height 28
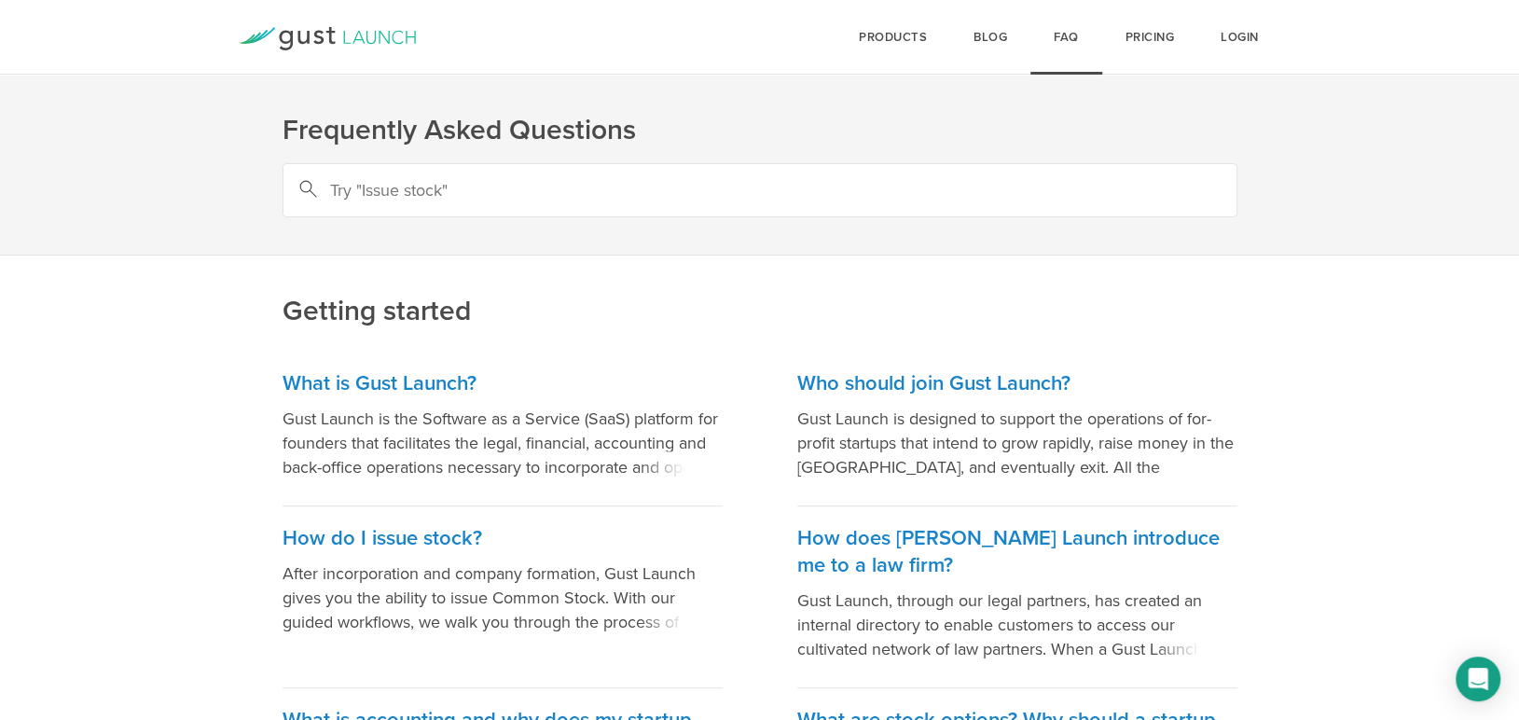
click at [338, 190] on input "text" at bounding box center [760, 190] width 955 height 54
click at [480, 192] on input "how do I edit the catigory from manufacturing to Industrial/energy" at bounding box center [760, 190] width 955 height 54
type input "how do I edit the category from manufacturing to Industrial/energy"
click at [306, 187] on circle at bounding box center [305, 186] width 11 height 11
click at [304, 186] on circle at bounding box center [305, 186] width 11 height 11
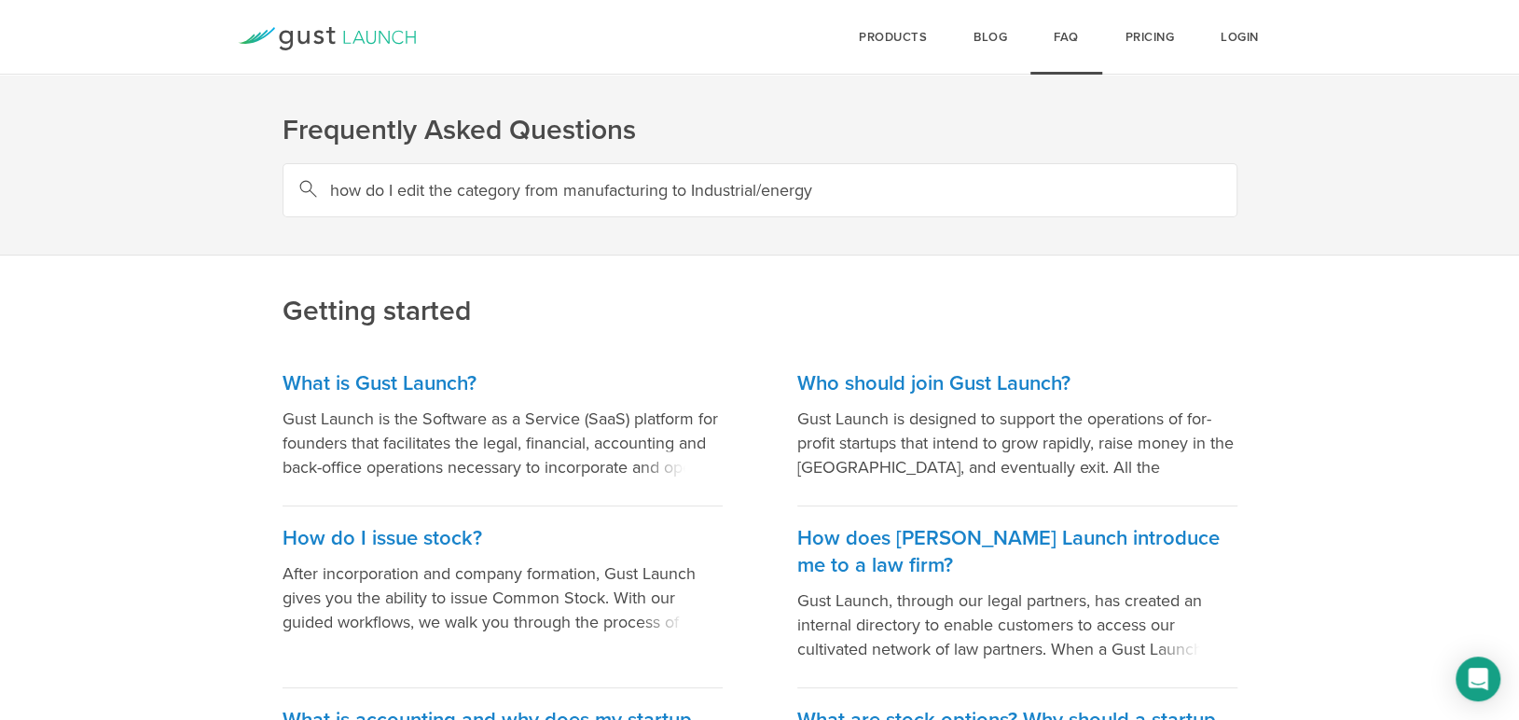
click at [306, 186] on circle at bounding box center [305, 186] width 11 height 11
click at [1246, 48] on link "Login" at bounding box center [1239, 37] width 85 height 75
click at [1240, 33] on link "Login" at bounding box center [1239, 37] width 85 height 75
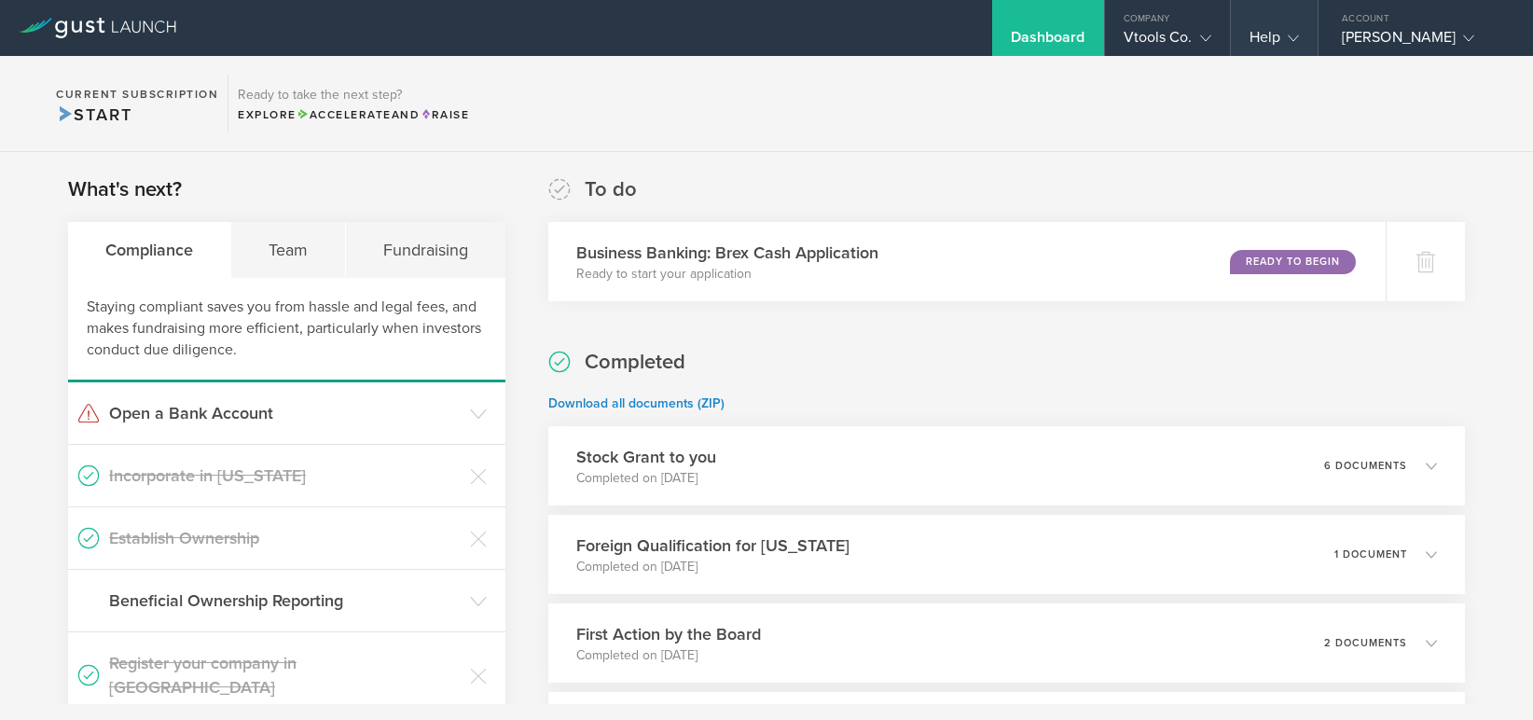
click at [1278, 34] on div "Help" at bounding box center [1274, 42] width 49 height 28
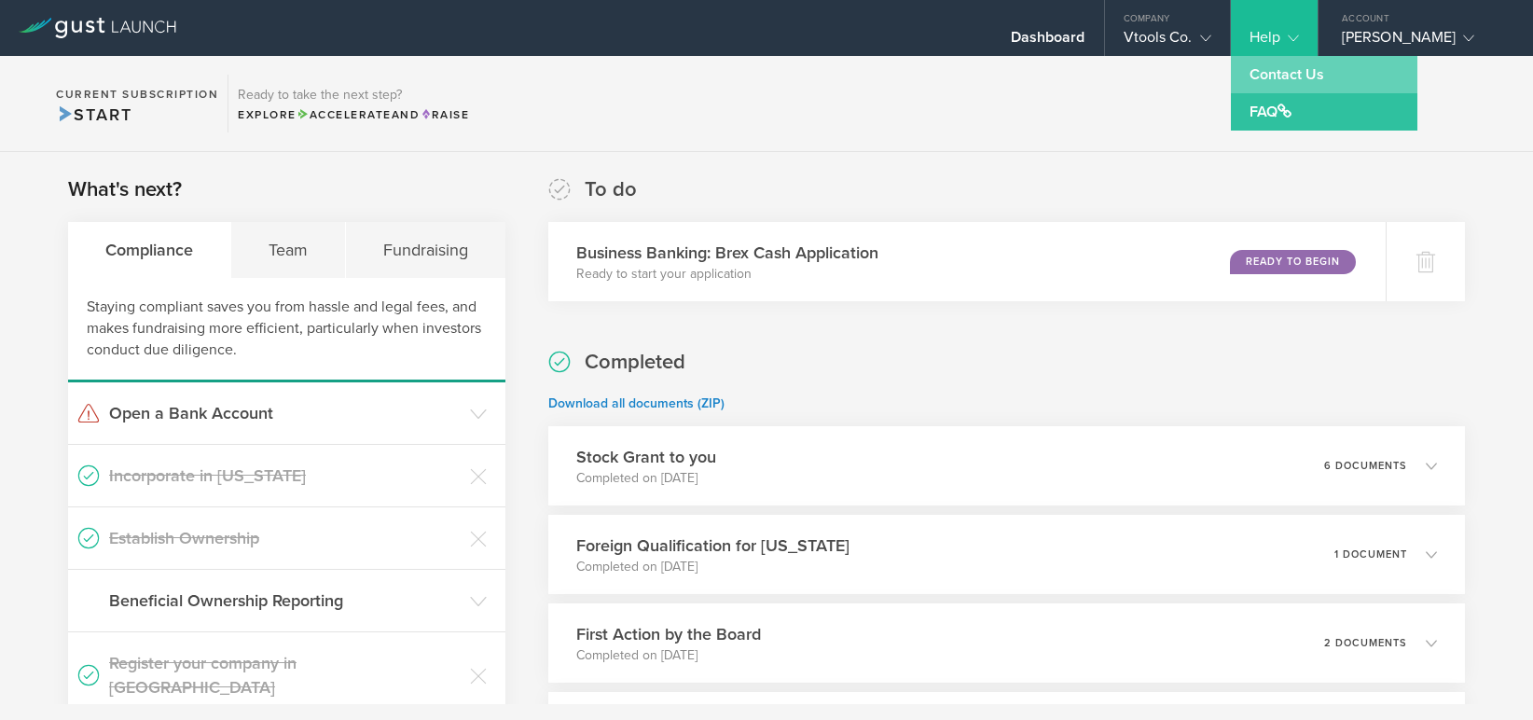
click at [1282, 72] on link "Contact Us" at bounding box center [1324, 74] width 187 height 37
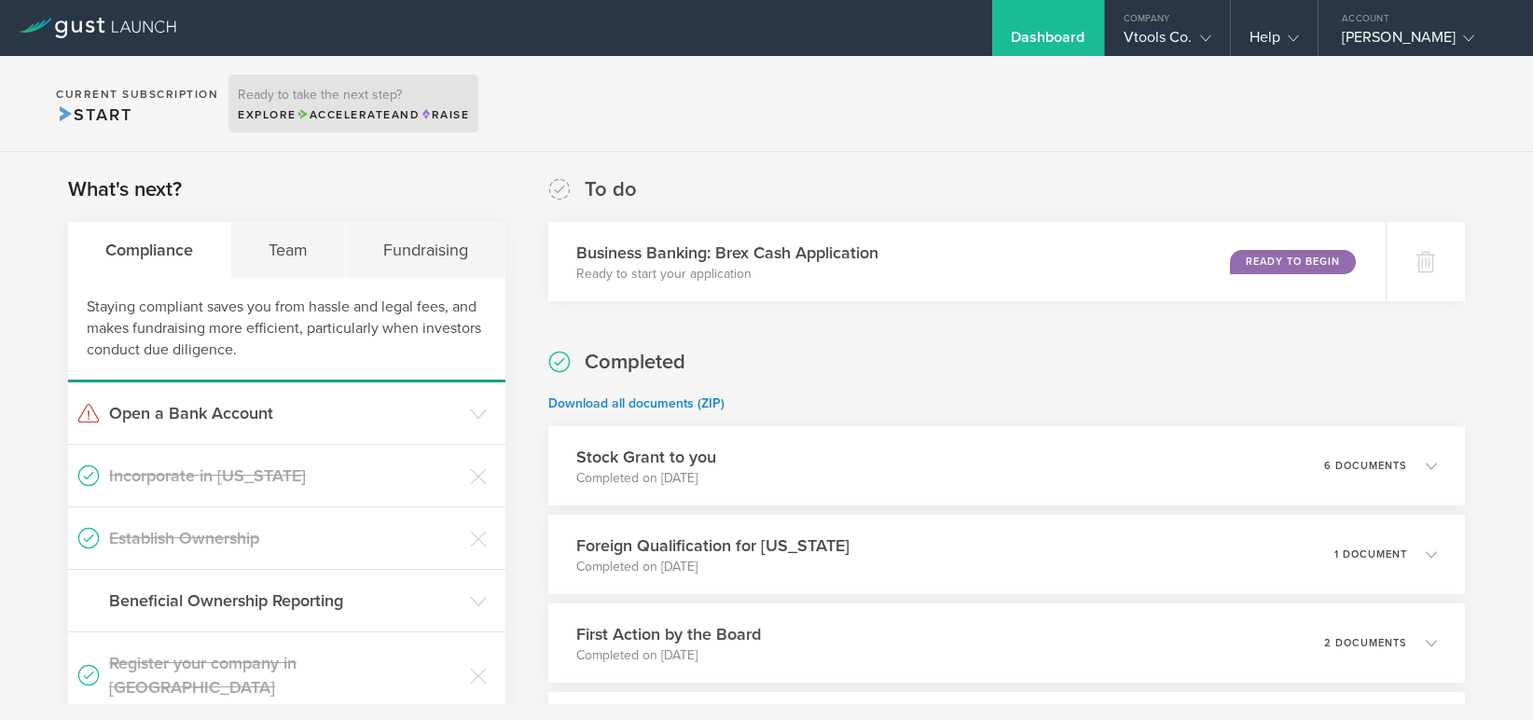
click at [345, 111] on span "Accelerate" at bounding box center [344, 114] width 95 height 13
